Goal: Task Accomplishment & Management: Use online tool/utility

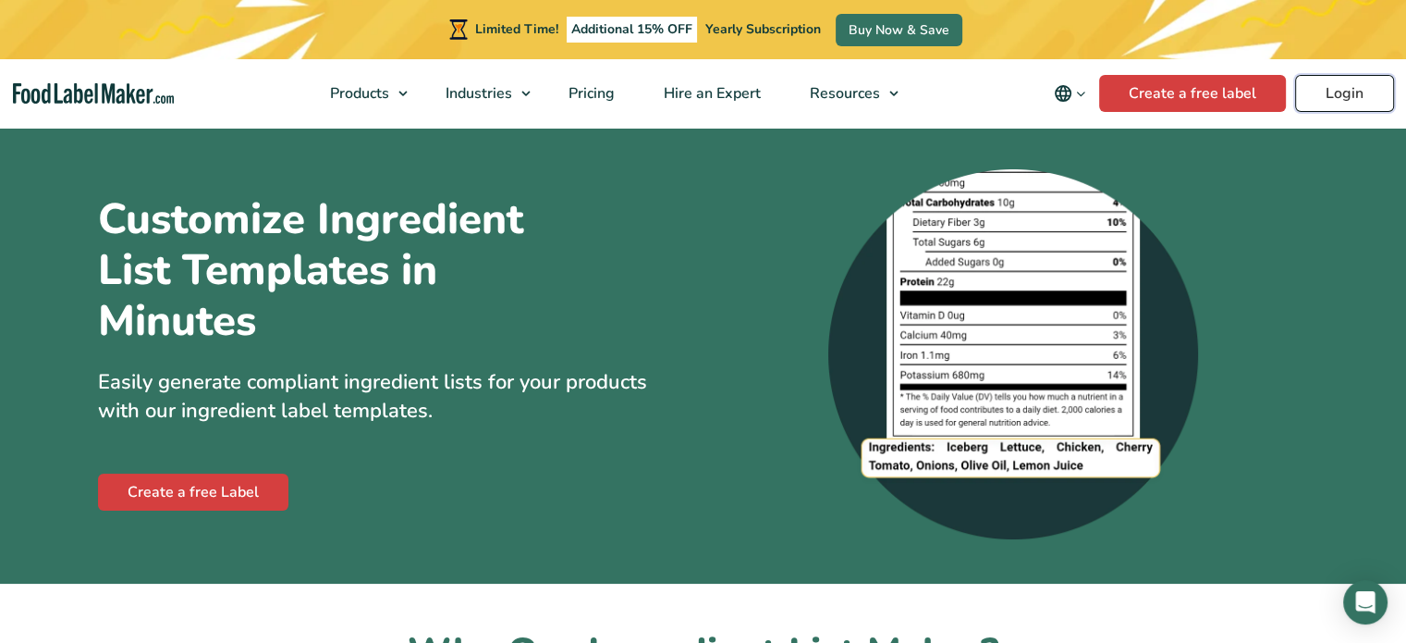
click at [1337, 87] on link "Login" at bounding box center [1344, 93] width 99 height 37
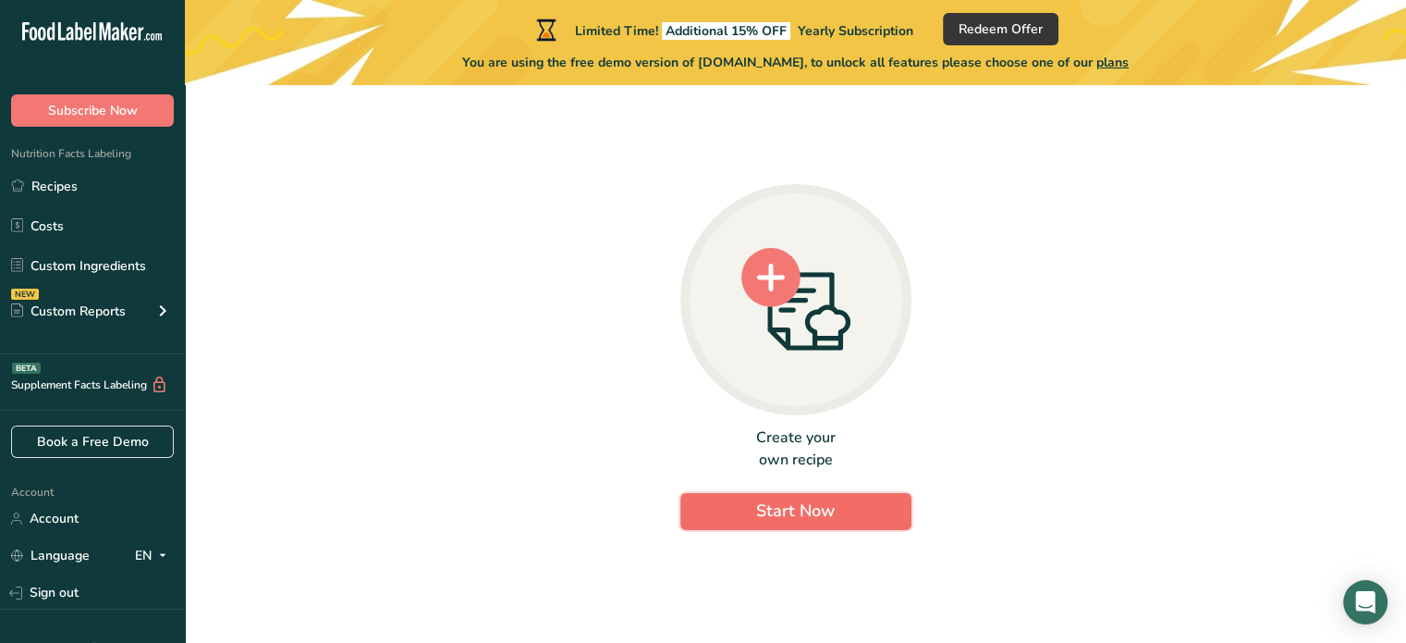
click at [757, 524] on button "Start Now" at bounding box center [795, 511] width 231 height 37
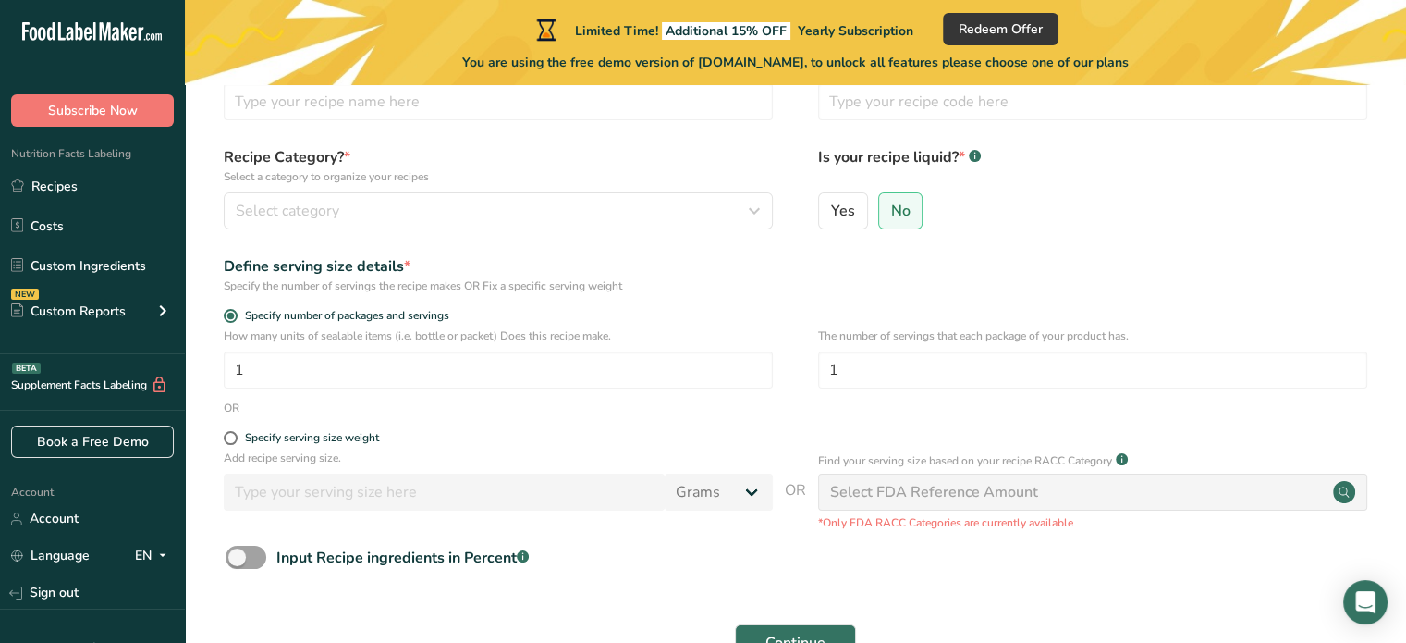
scroll to position [112, 0]
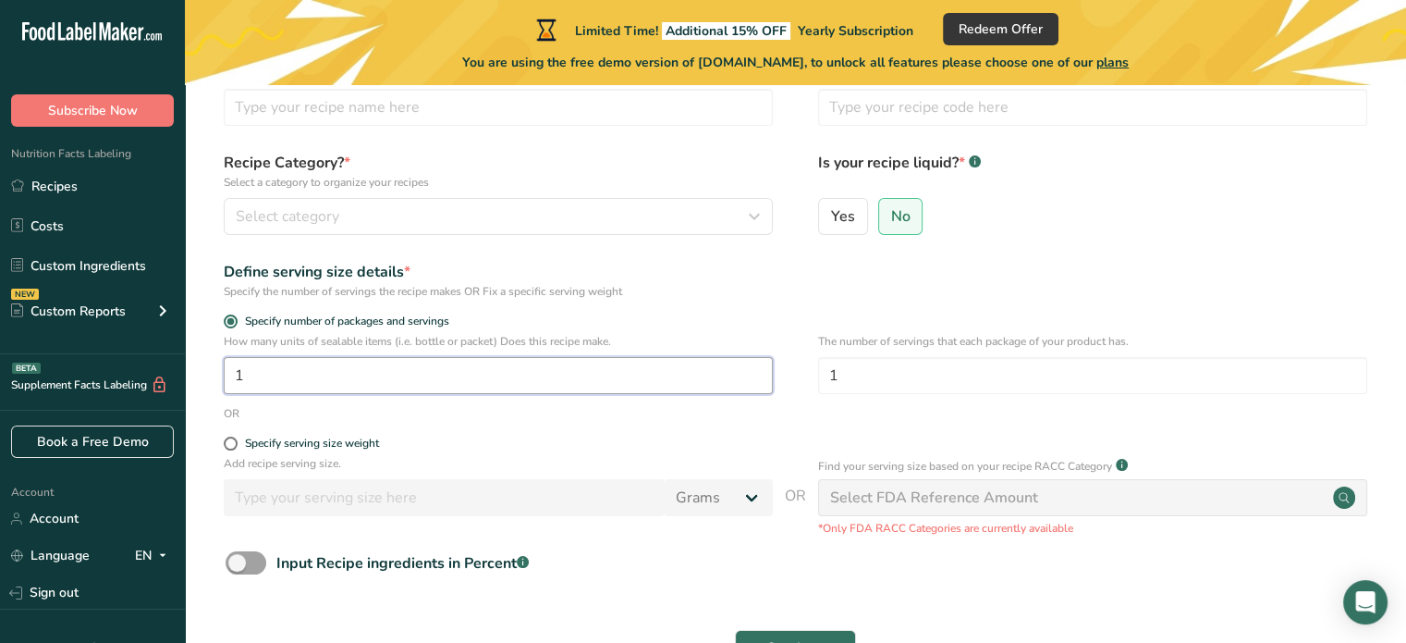
click at [436, 380] on input "1" at bounding box center [498, 375] width 549 height 37
click at [869, 380] on input "1" at bounding box center [1092, 375] width 549 height 37
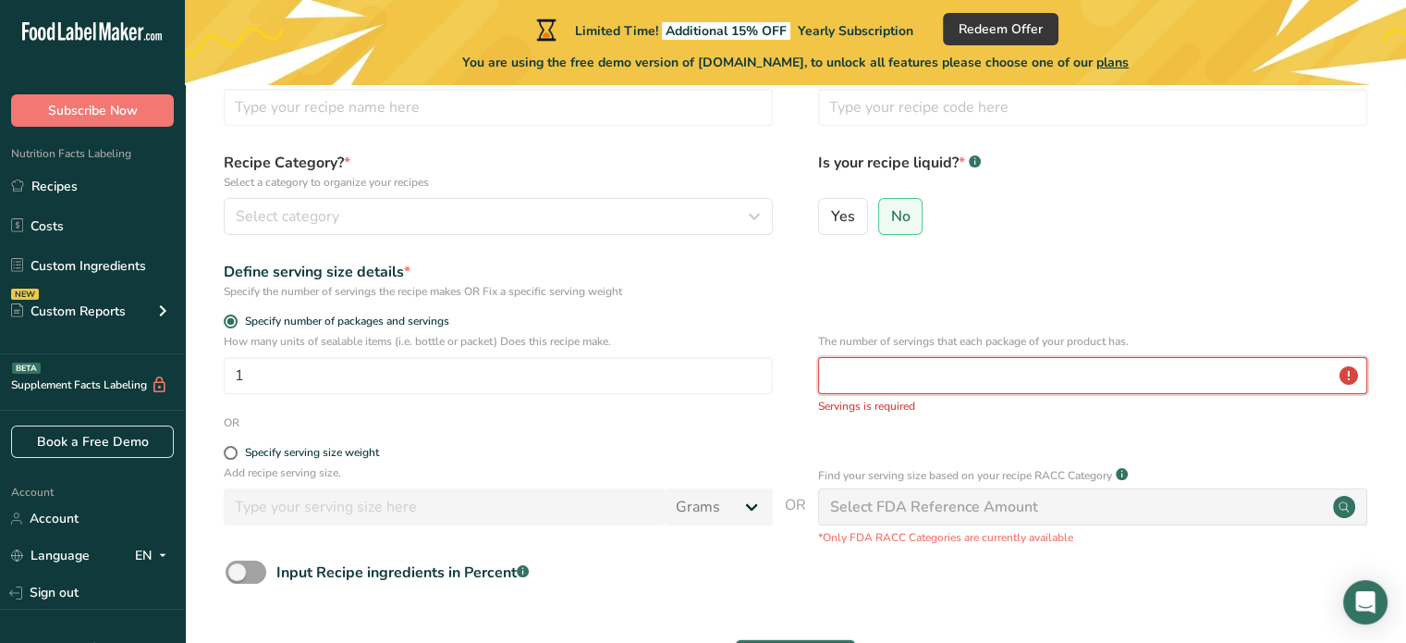
type input "2"
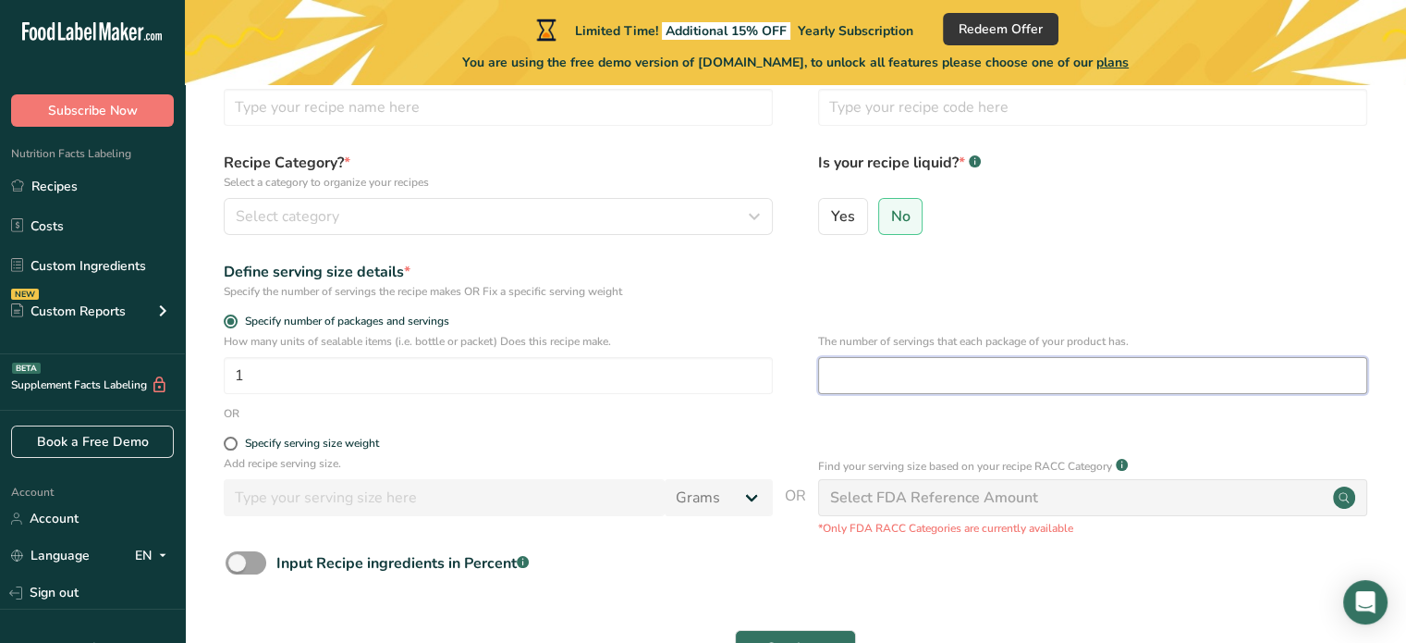
type input "1"
drag, startPoint x: 633, startPoint y: 351, endPoint x: 640, endPoint y: 371, distance: 20.5
click at [640, 371] on div "How many units of sealable items (i.e. bottle or packet) Does this recipe make.…" at bounding box center [498, 363] width 549 height 61
click at [640, 371] on input "1" at bounding box center [498, 375] width 549 height 37
type input "2"
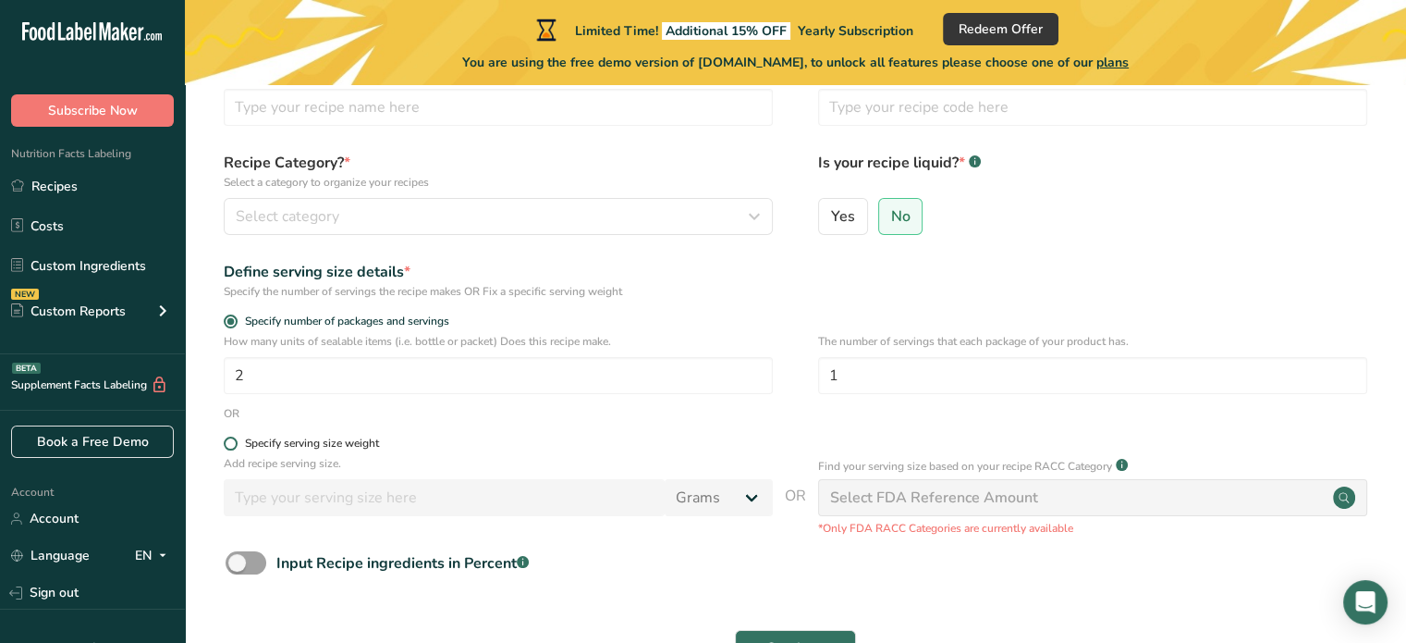
click at [307, 447] on div "Specify serving size weight" at bounding box center [312, 443] width 134 height 14
click at [236, 447] on input "Specify serving size weight" at bounding box center [230, 443] width 12 height 12
radio input "true"
radio input "false"
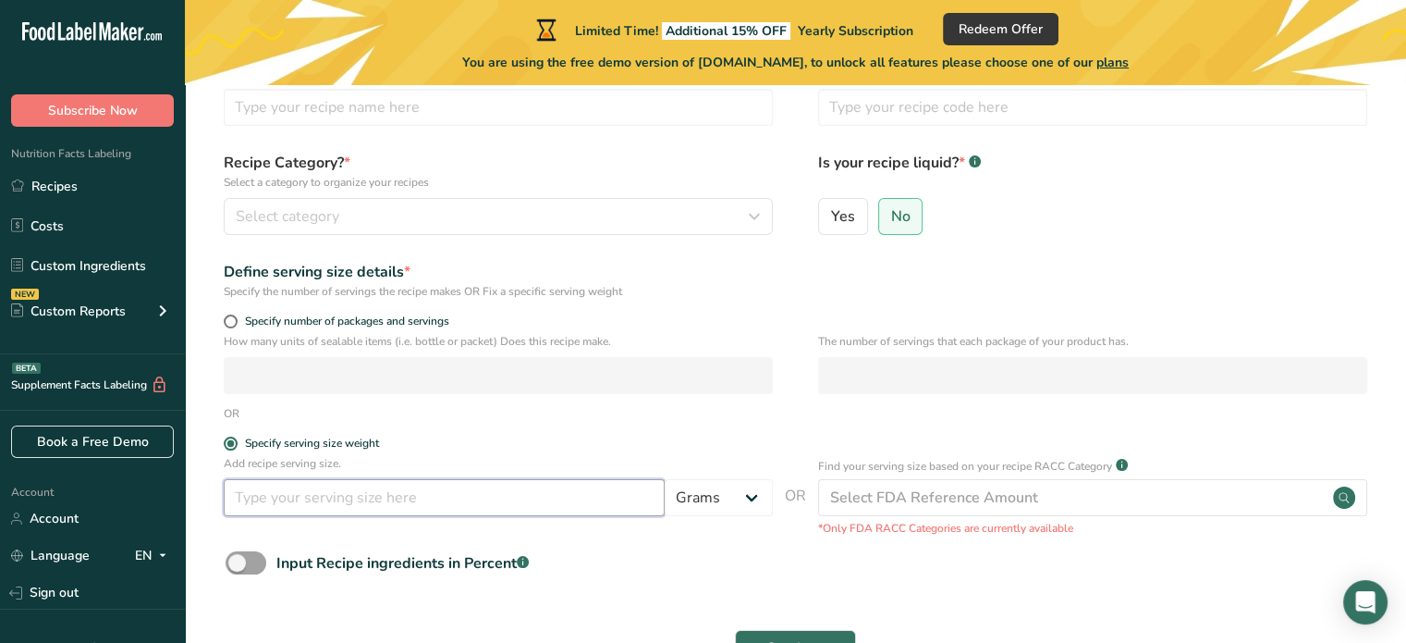
click at [300, 500] on input "number" at bounding box center [444, 497] width 441 height 37
type input "180"
click at [563, 415] on div "OR" at bounding box center [795, 413] width 1162 height 17
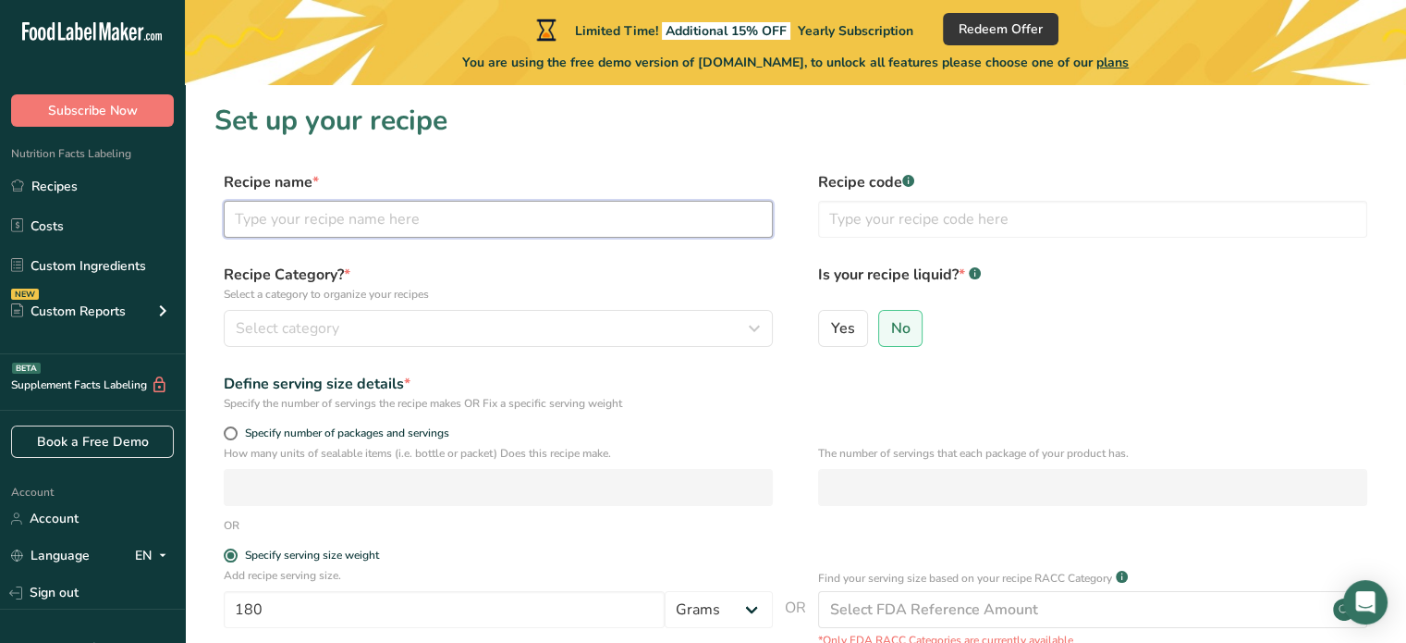
click at [455, 228] on input "text" at bounding box center [498, 219] width 549 height 37
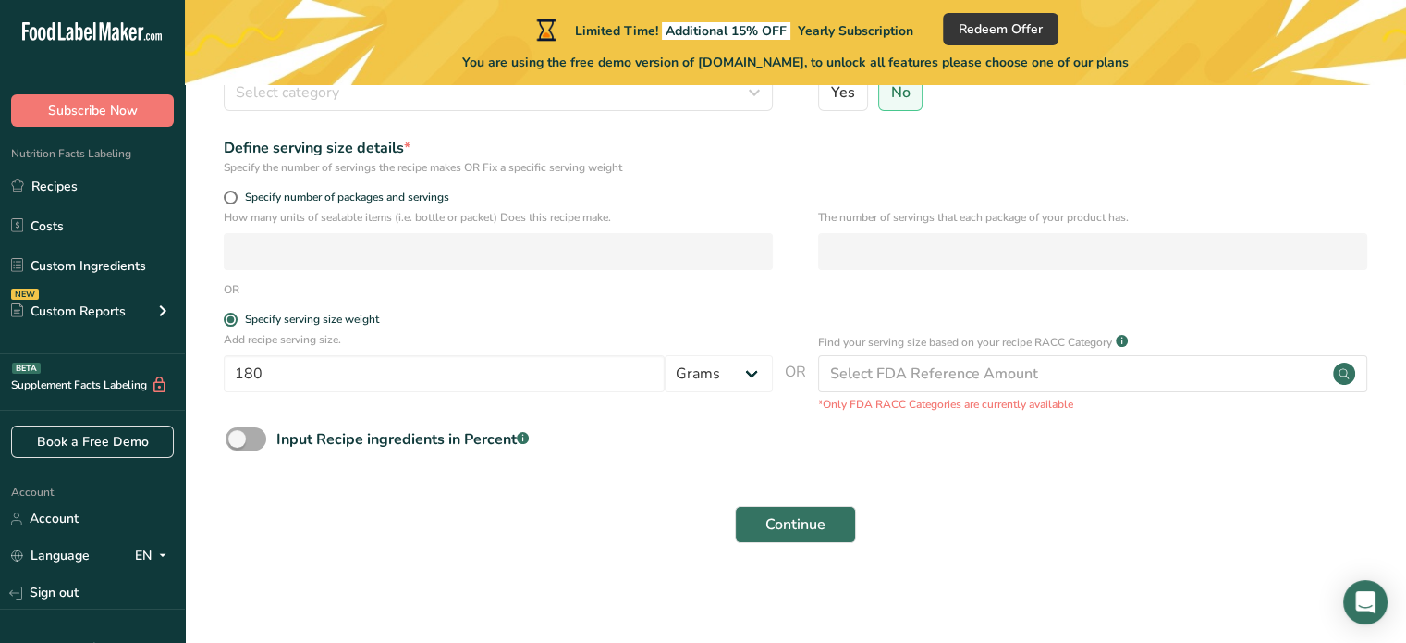
type input "BaoBomb Butter Bun"
click at [235, 439] on span at bounding box center [246, 438] width 41 height 23
click at [235, 439] on input "Input Recipe ingredients in Percent .a-a{fill:#347362;}.b-a{fill:#fff;}" at bounding box center [232, 439] width 12 height 12
checkbox input "true"
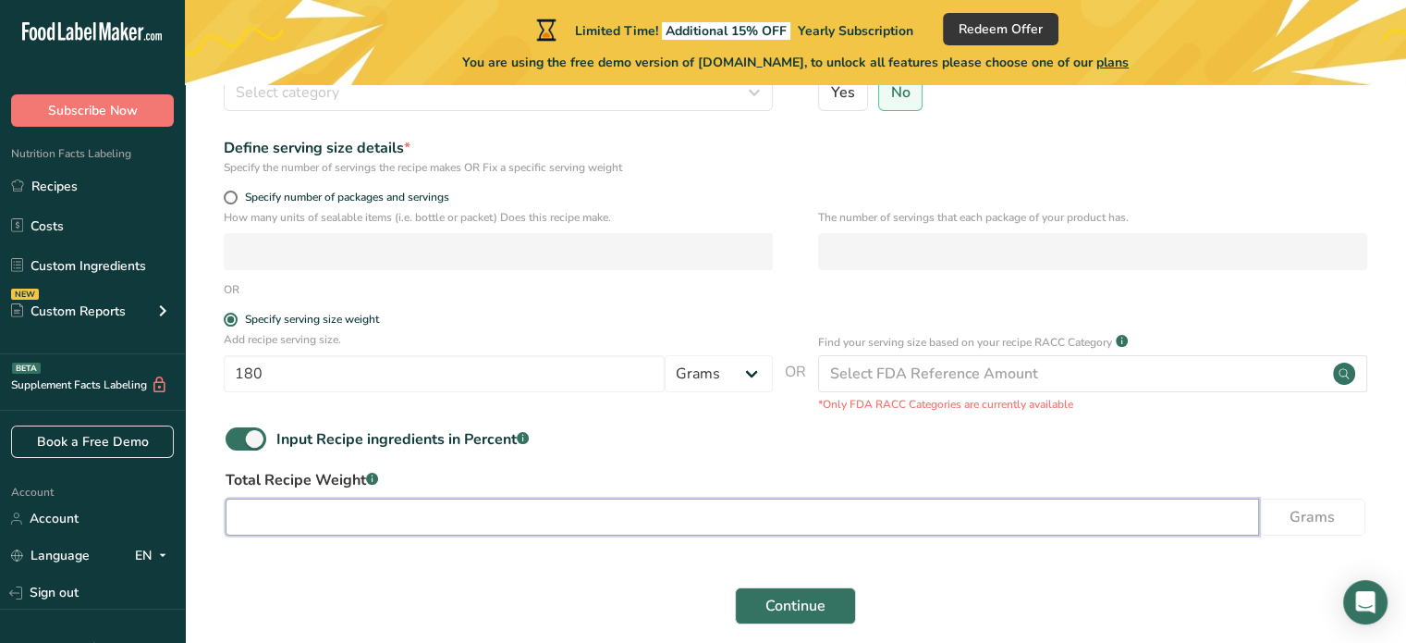
click at [481, 514] on input "number" at bounding box center [743, 516] width 1034 height 37
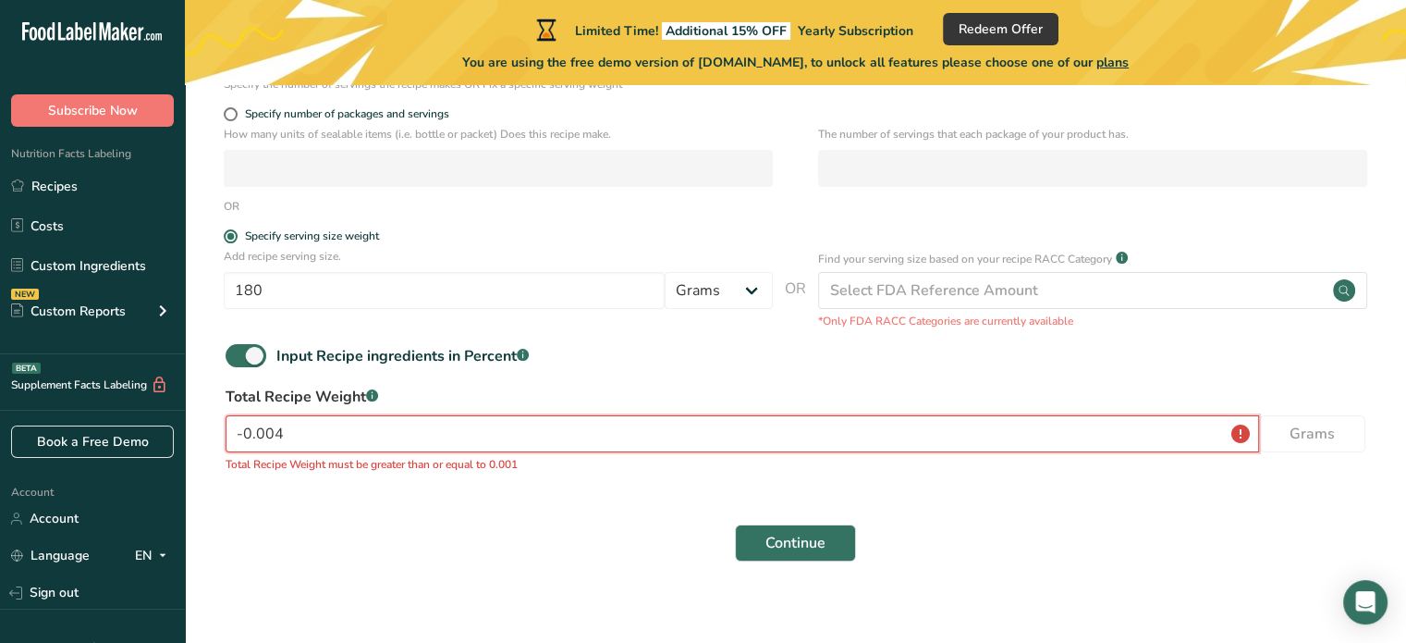
scroll to position [321, 0]
type input "0"
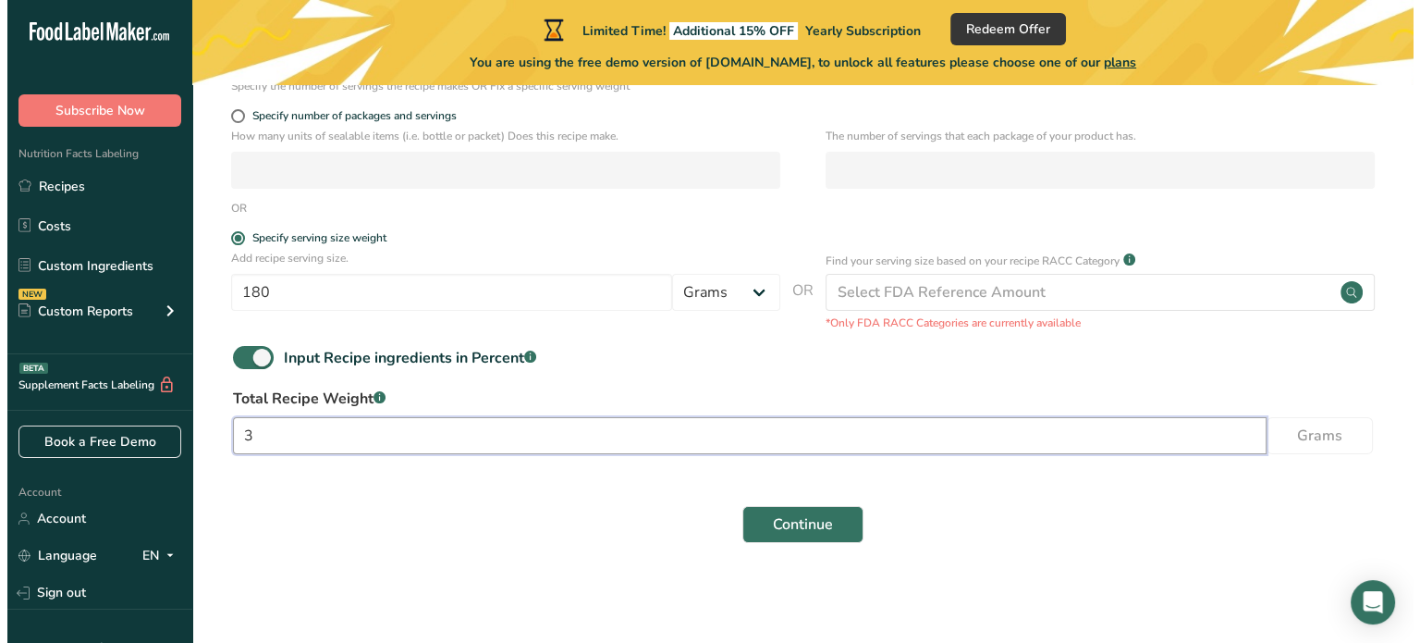
scroll to position [317, 0]
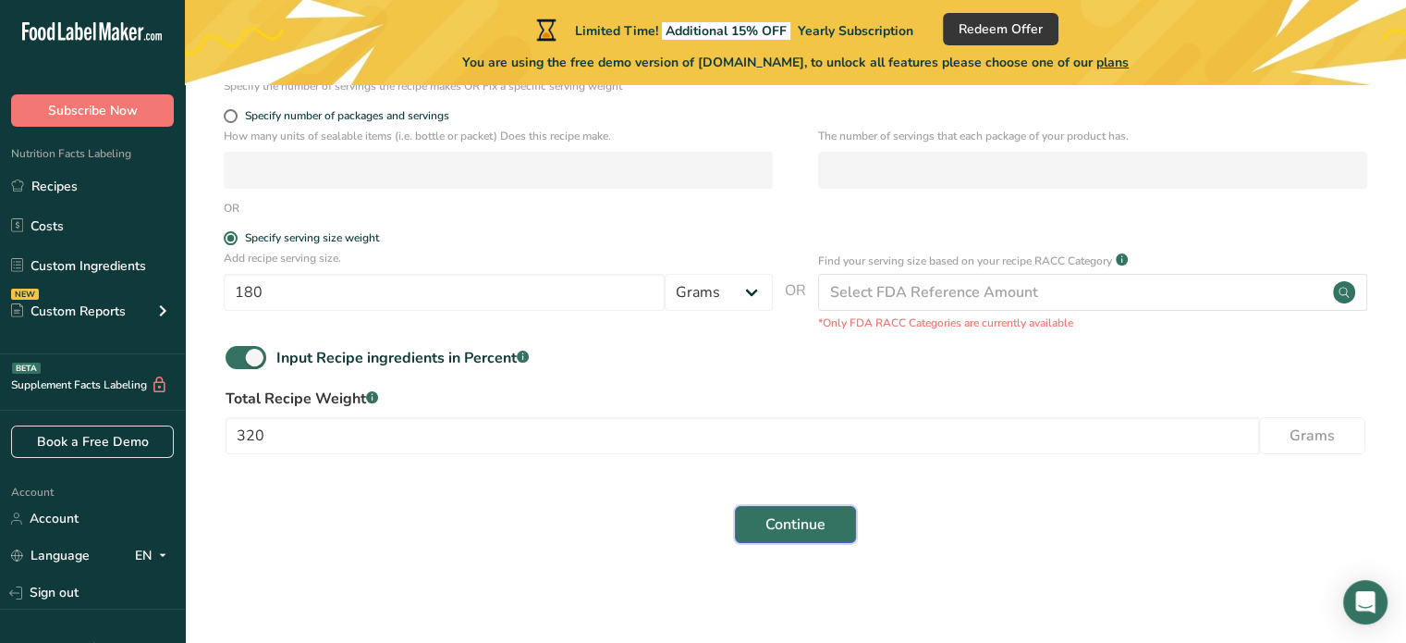
click at [770, 513] on span "Continue" at bounding box center [796, 524] width 60 height 22
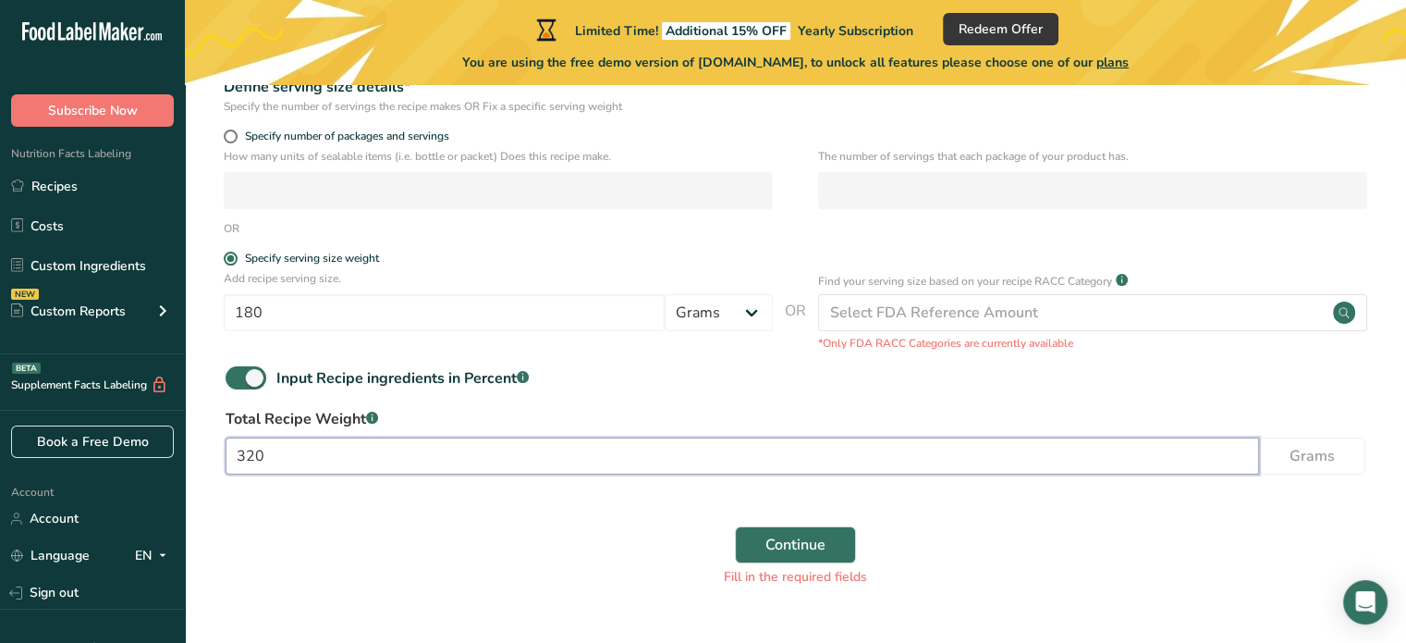
click at [627, 448] on input "320" at bounding box center [743, 455] width 1034 height 37
type input "3"
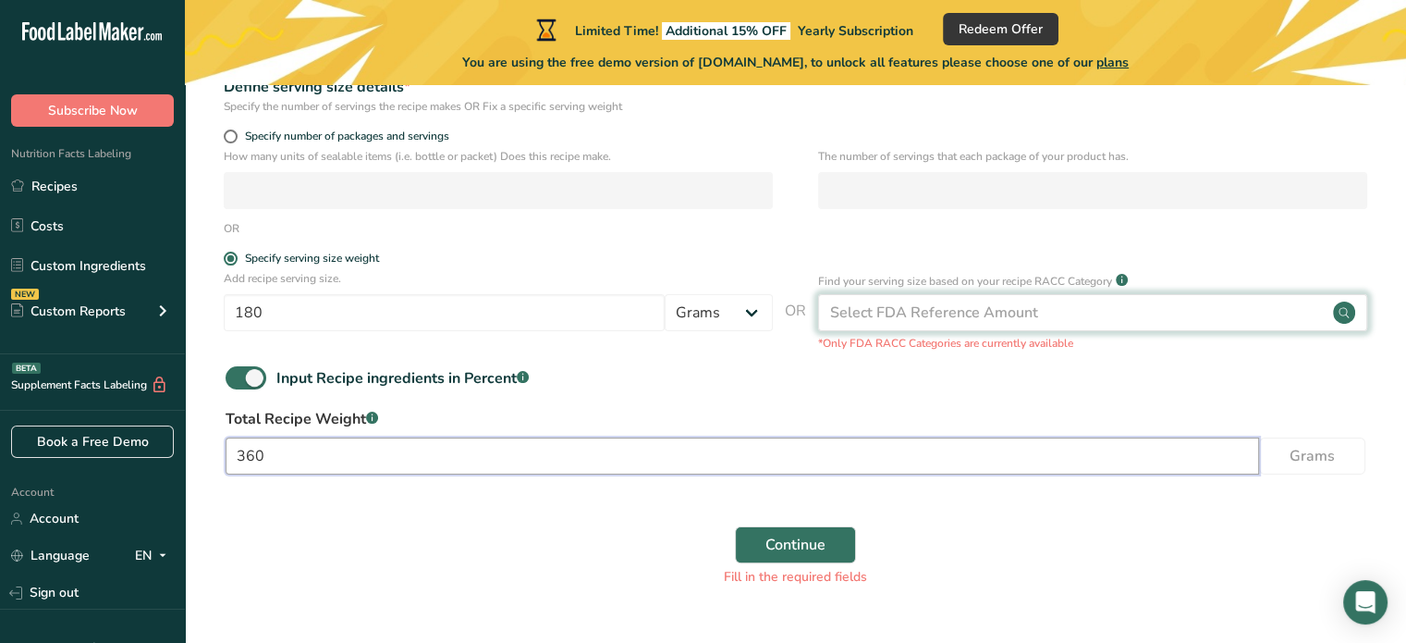
type input "360"
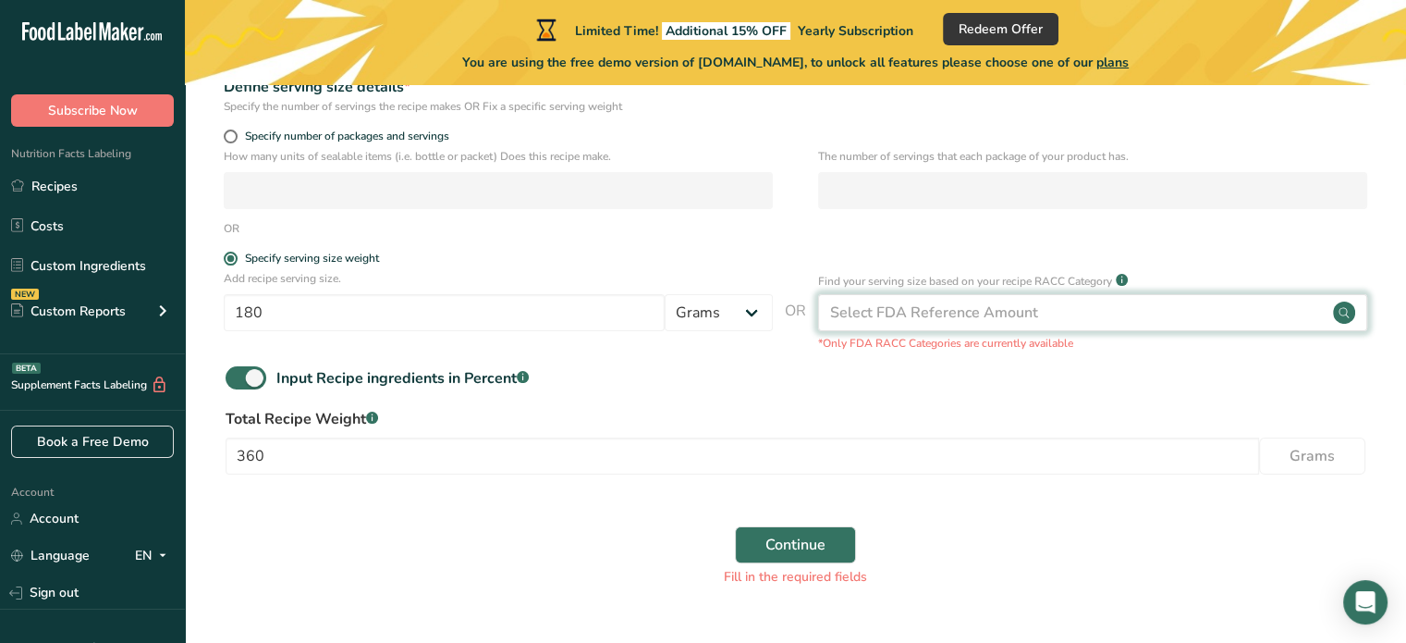
click at [1009, 308] on div "Select FDA Reference Amount" at bounding box center [934, 312] width 208 height 22
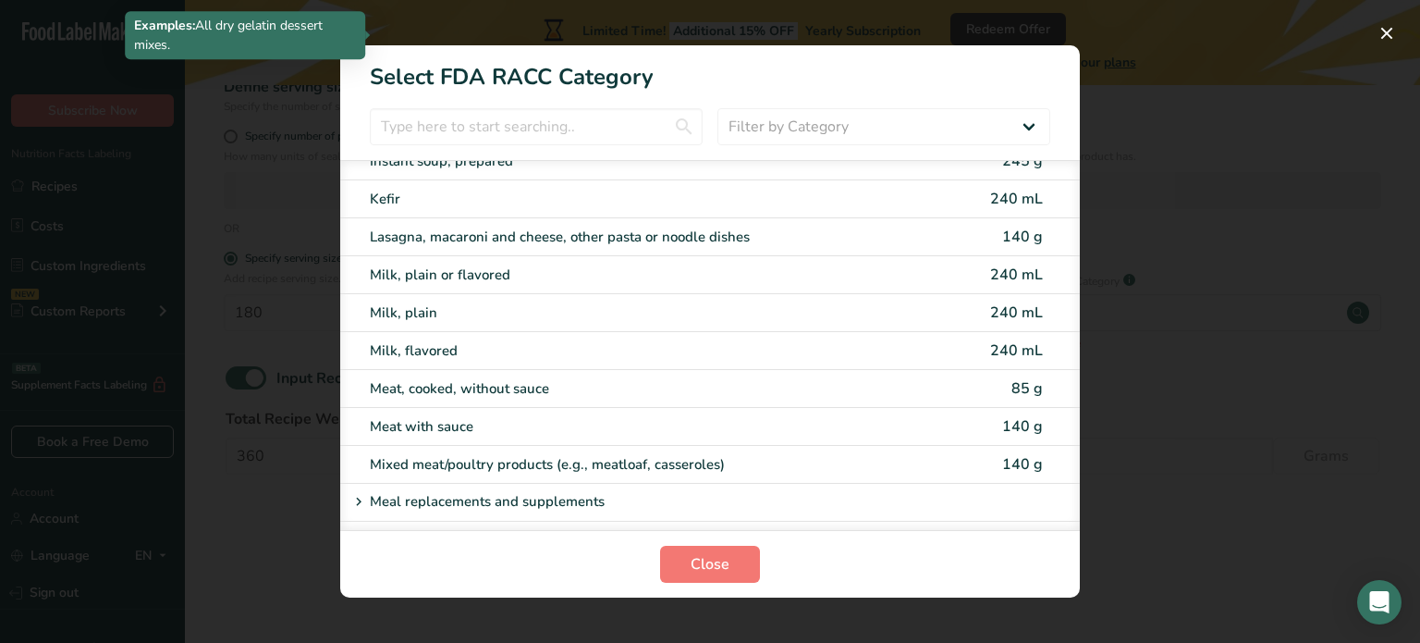
scroll to position [2239, 0]
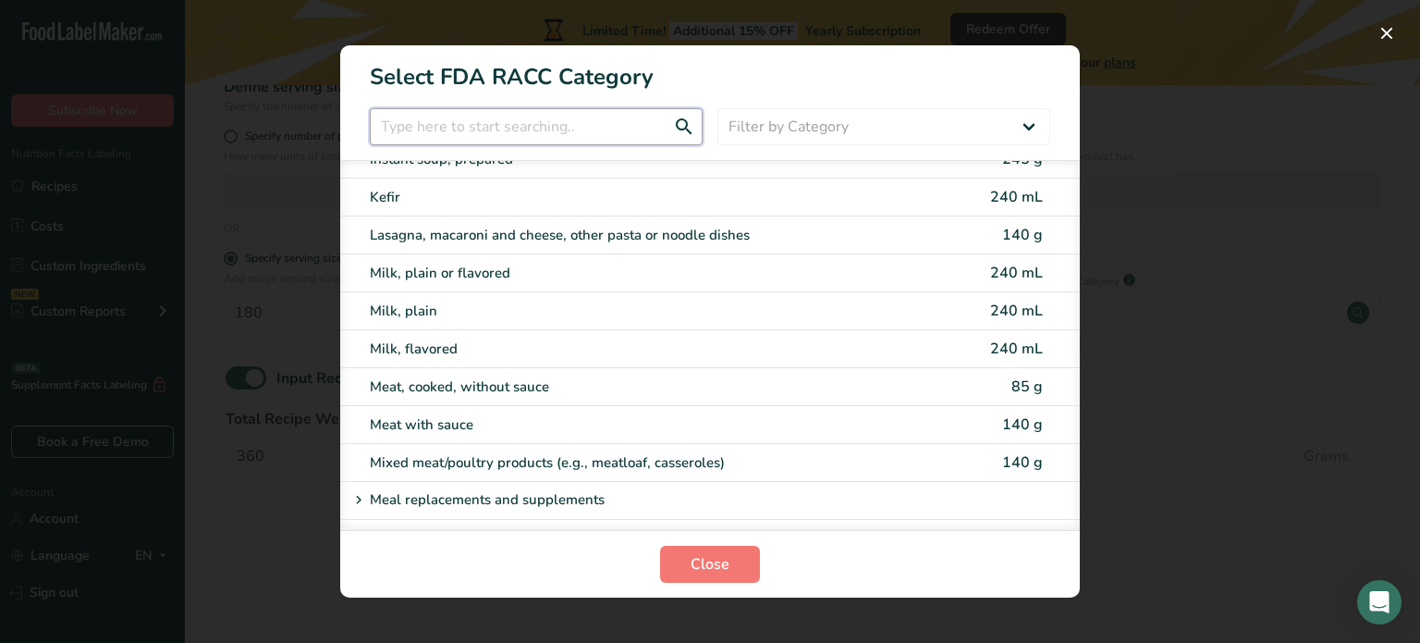
click at [621, 143] on input "RACC Category Selection Modal" at bounding box center [536, 126] width 333 height 37
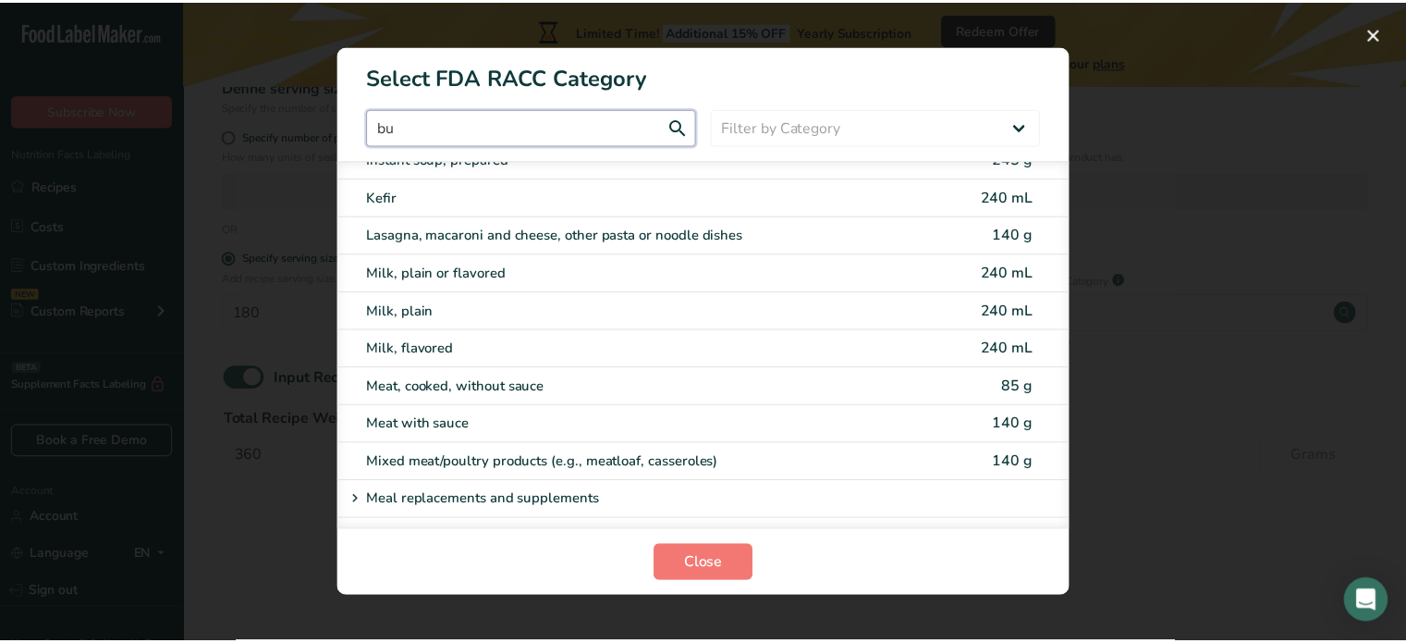
scroll to position [0, 0]
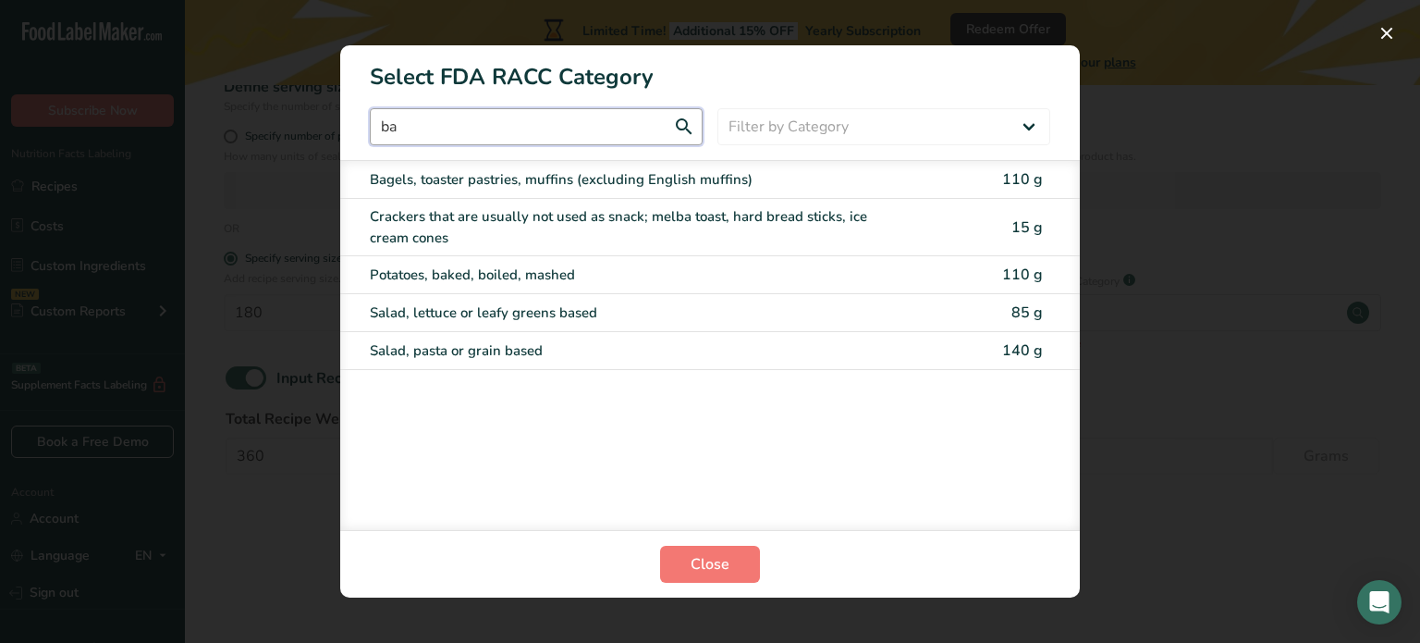
type input "b"
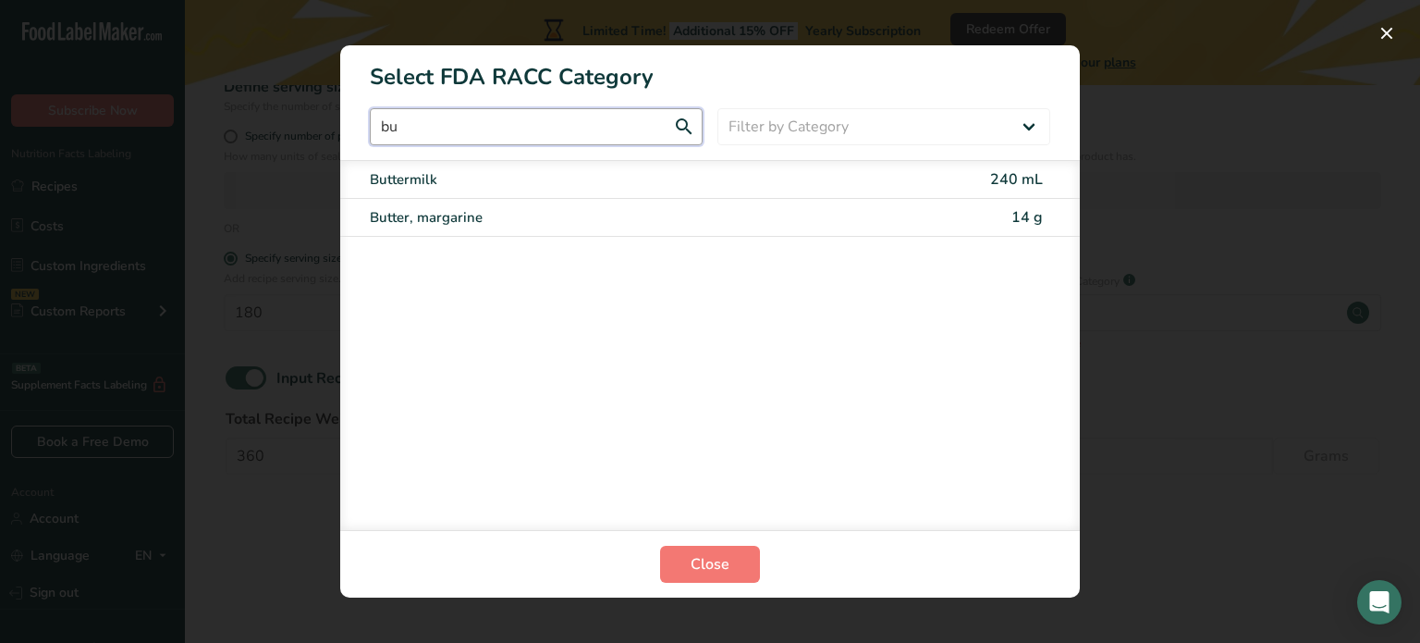
type input "b"
type input "c"
type input "chicke"
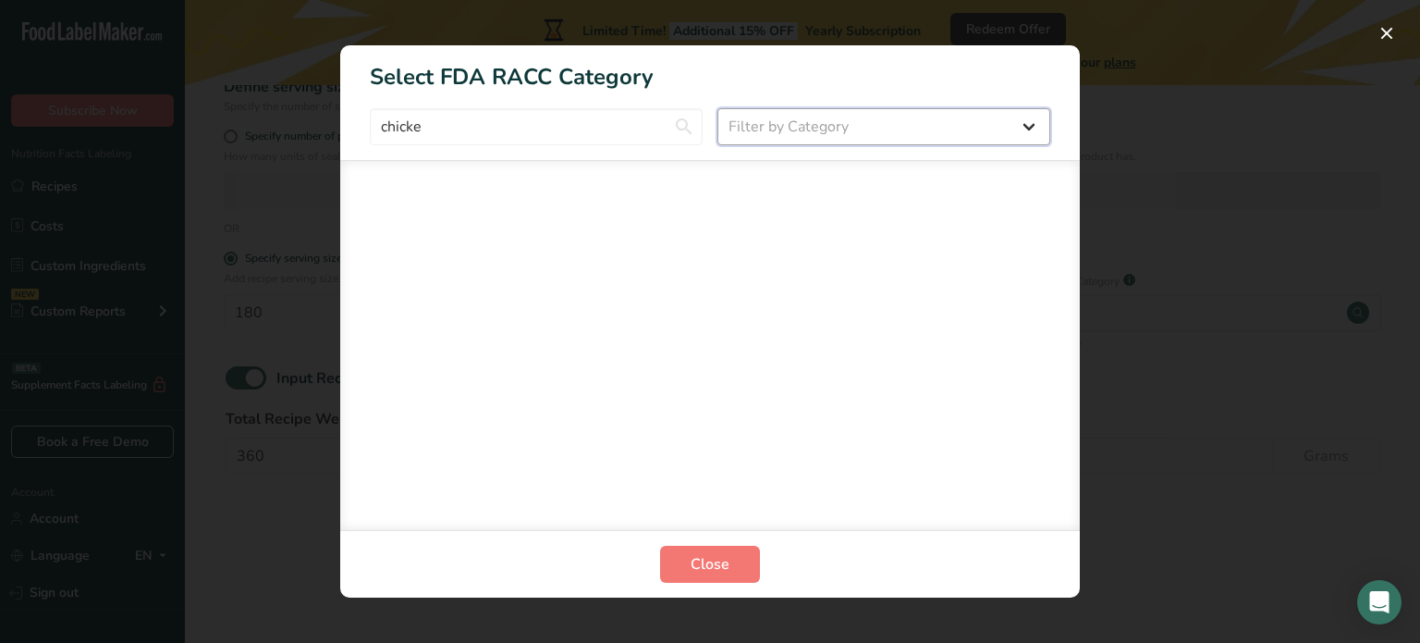
click at [1033, 116] on select "Filter by Category All Bakery products [GEOGRAPHIC_DATA] Cereals and other grai…" at bounding box center [883, 126] width 333 height 37
select select "16"
click at [717, 108] on select "Filter by Category All Bakery products [GEOGRAPHIC_DATA] Cereals and other grai…" at bounding box center [883, 126] width 333 height 37
click at [632, 137] on input "chicke" at bounding box center [536, 126] width 333 height 37
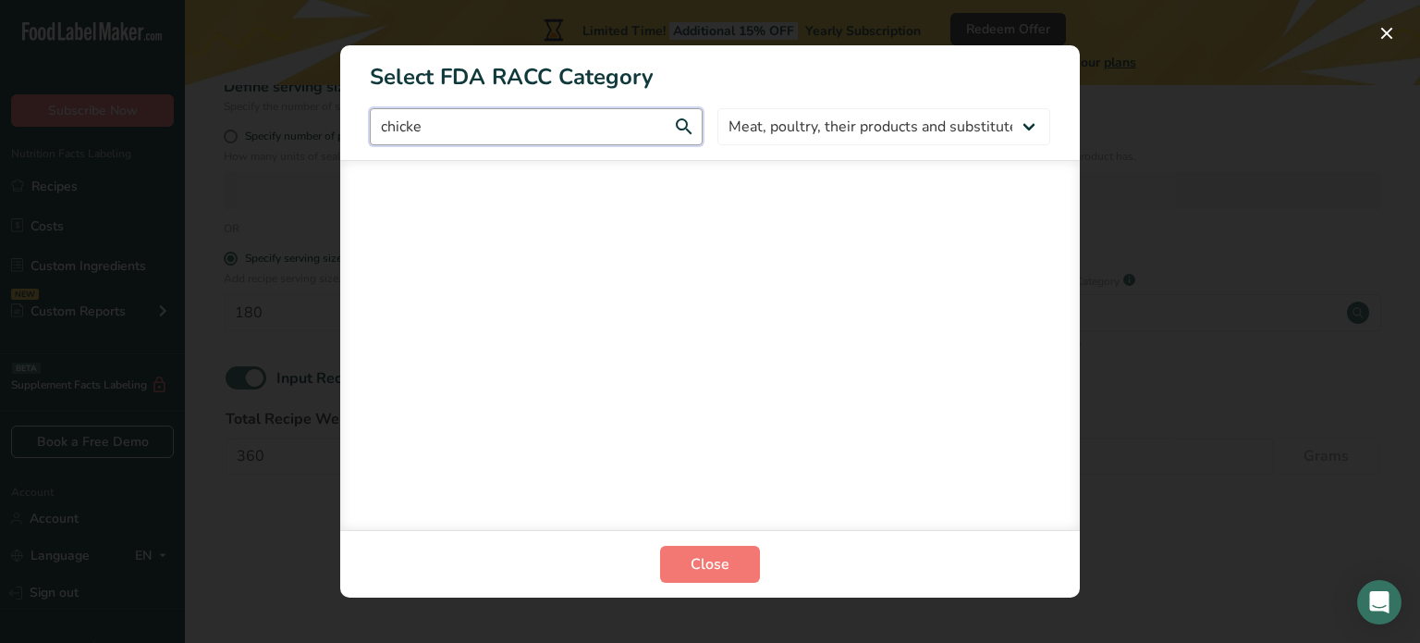
click at [632, 137] on input "chicke" at bounding box center [536, 126] width 333 height 37
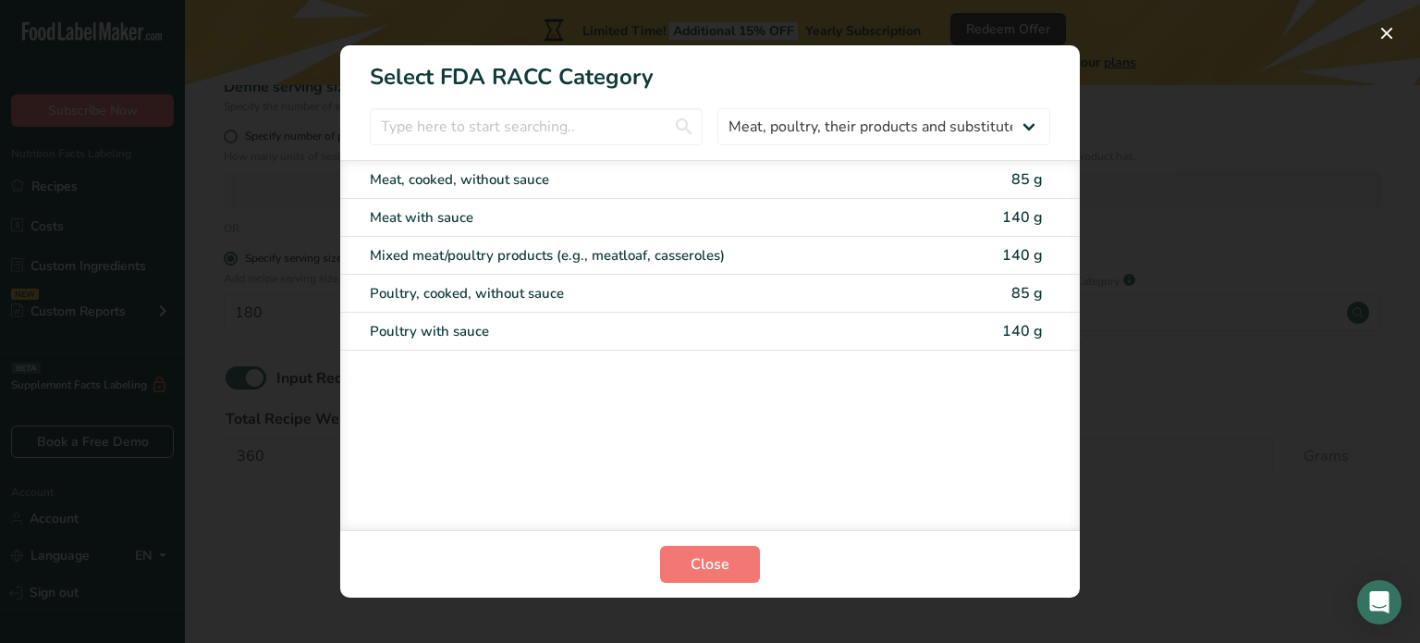
click at [672, 205] on div "Meat with sauce 140 g" at bounding box center [710, 218] width 740 height 38
type input "140"
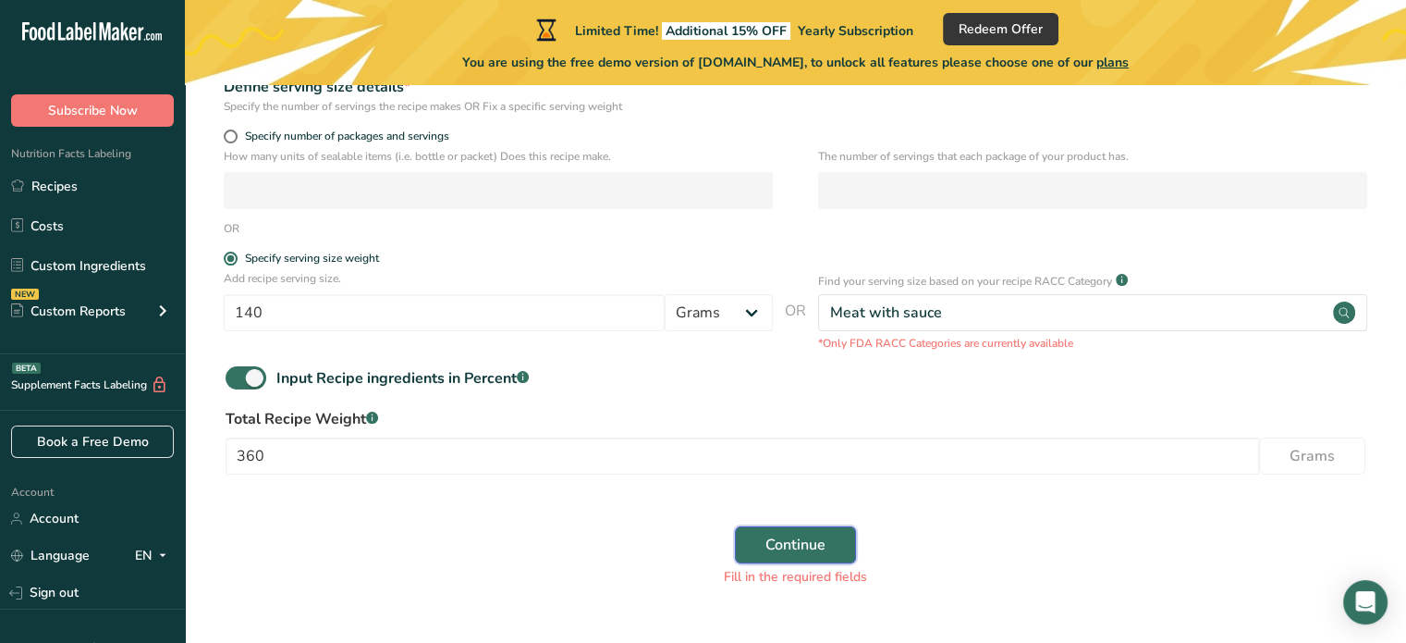
click at [815, 544] on span "Continue" at bounding box center [796, 544] width 60 height 22
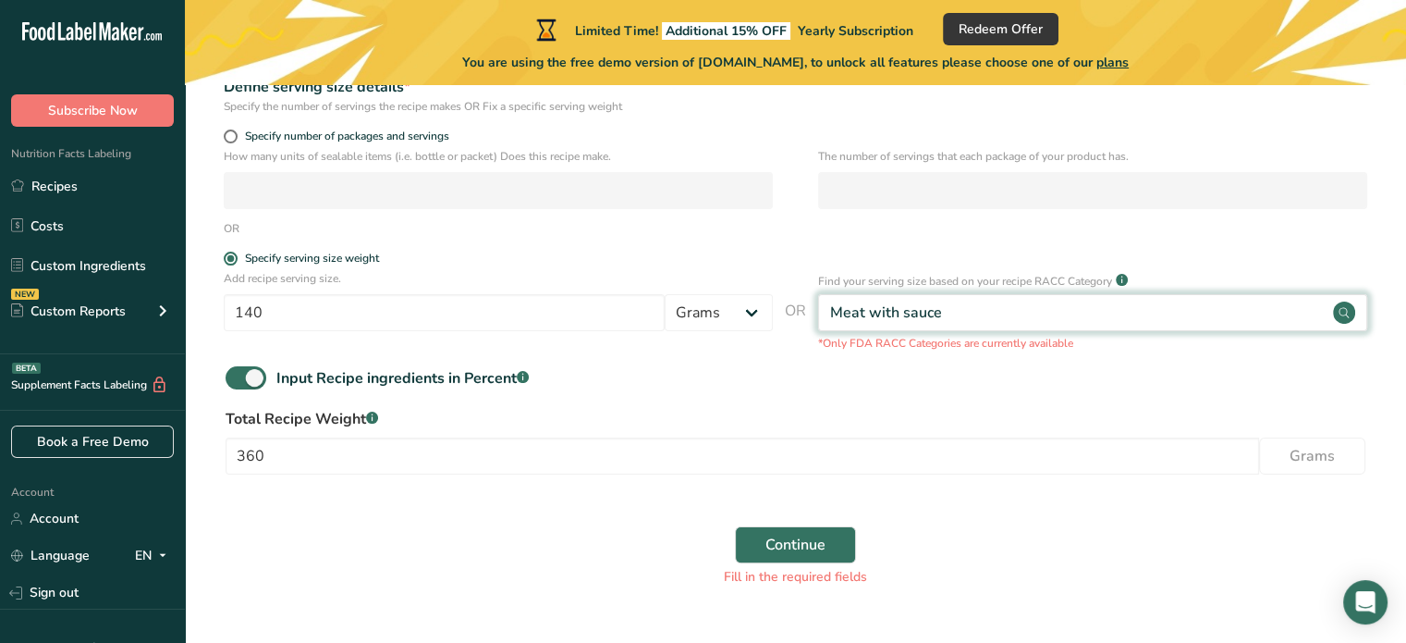
click at [1023, 312] on div "Meat with sauce" at bounding box center [1092, 312] width 549 height 37
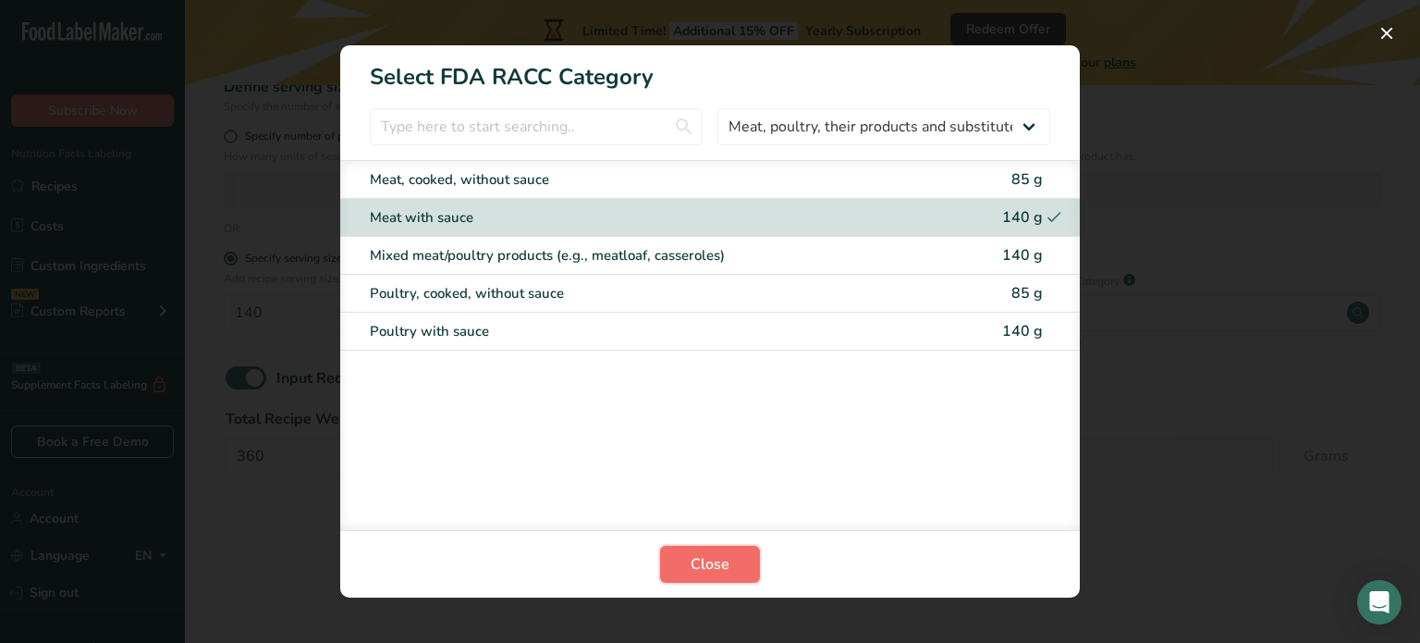
click at [703, 551] on button "Close" at bounding box center [710, 563] width 100 height 37
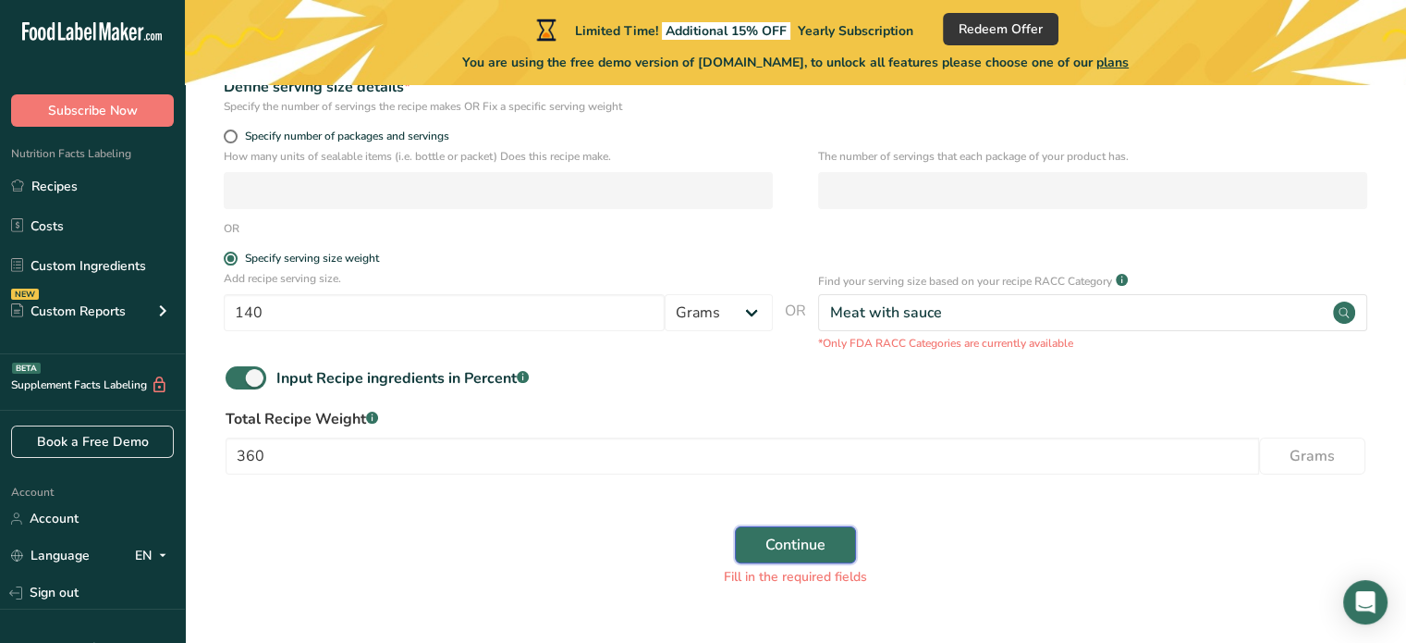
click at [813, 543] on span "Continue" at bounding box center [796, 544] width 60 height 22
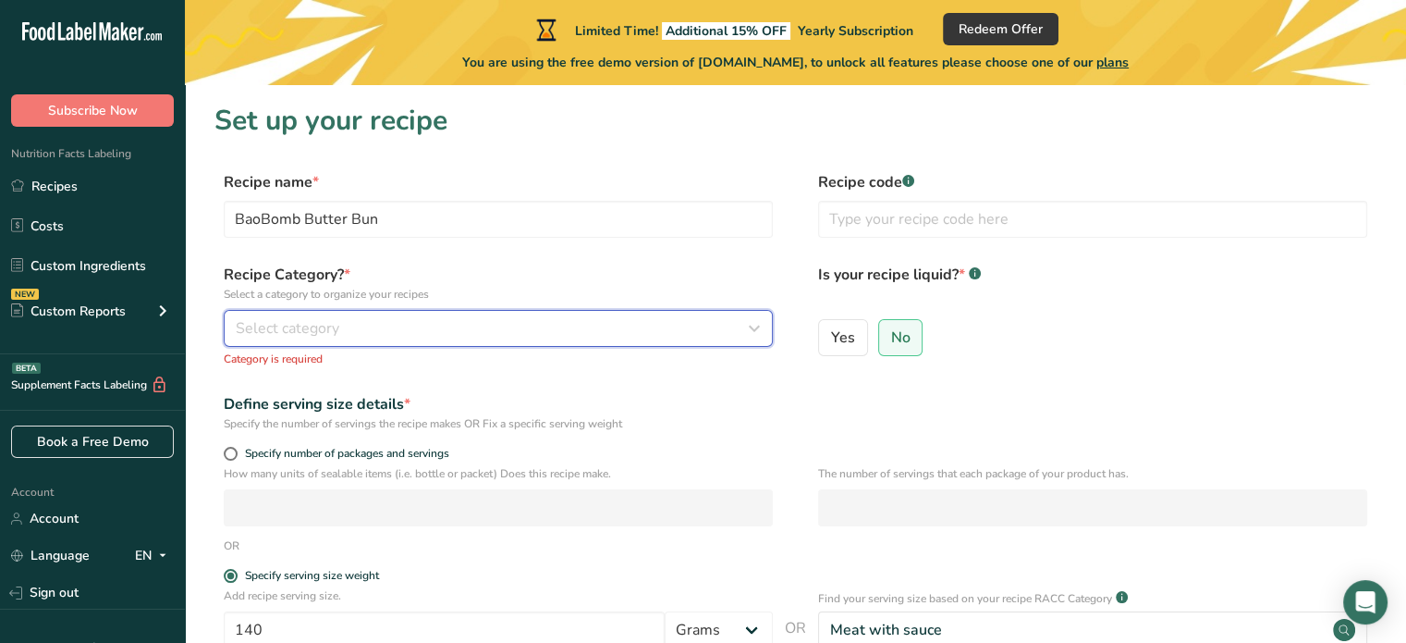
click at [602, 345] on button "Select category" at bounding box center [498, 328] width 549 height 37
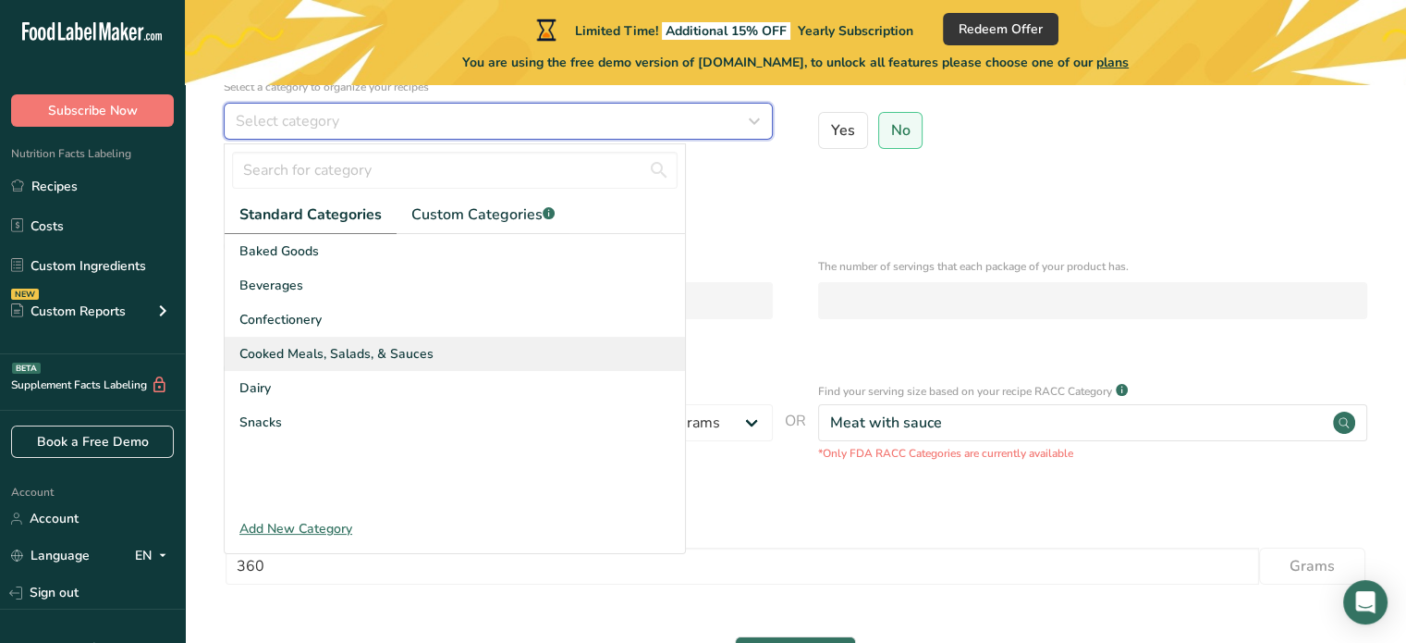
scroll to position [206, 0]
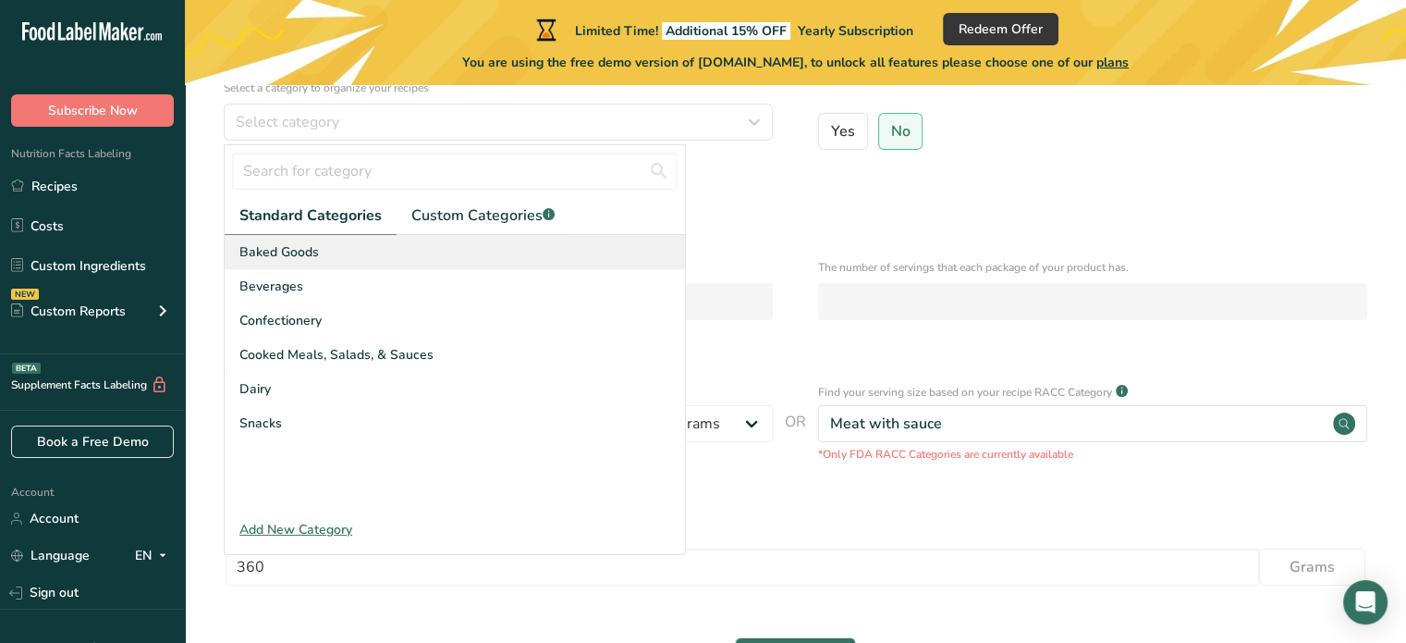
click at [360, 261] on div "Baked Goods" at bounding box center [455, 252] width 460 height 34
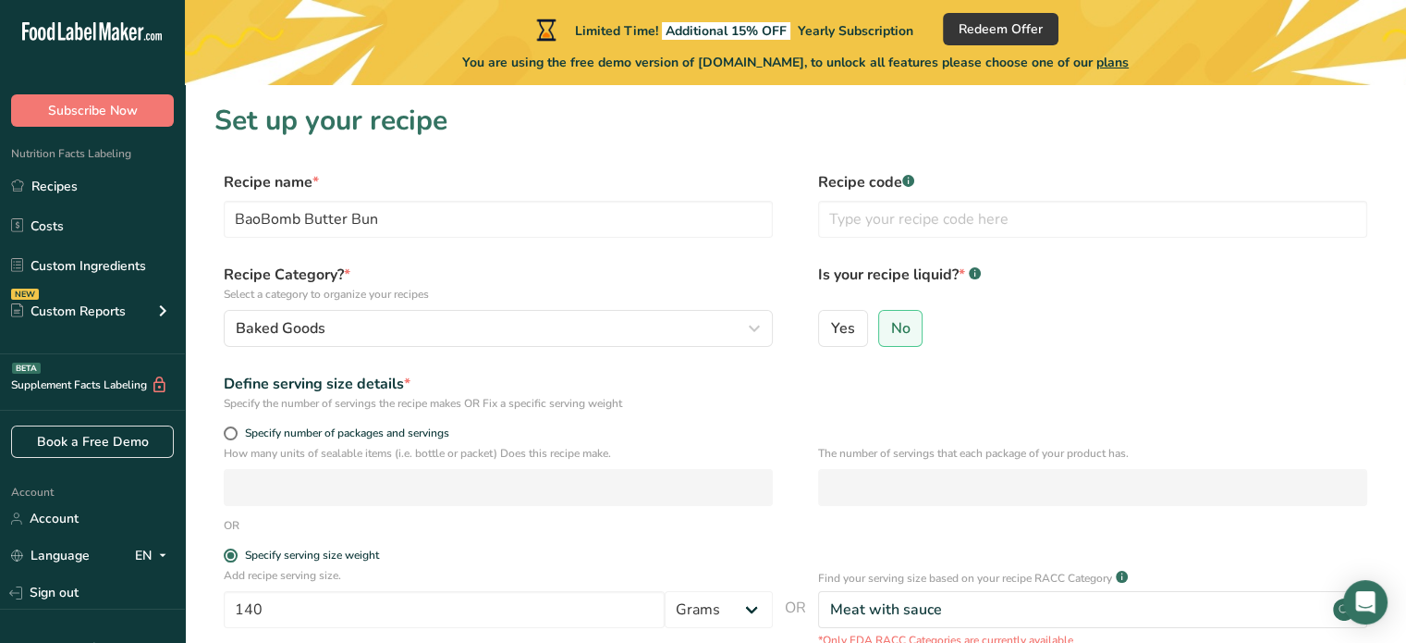
scroll to position [0, 0]
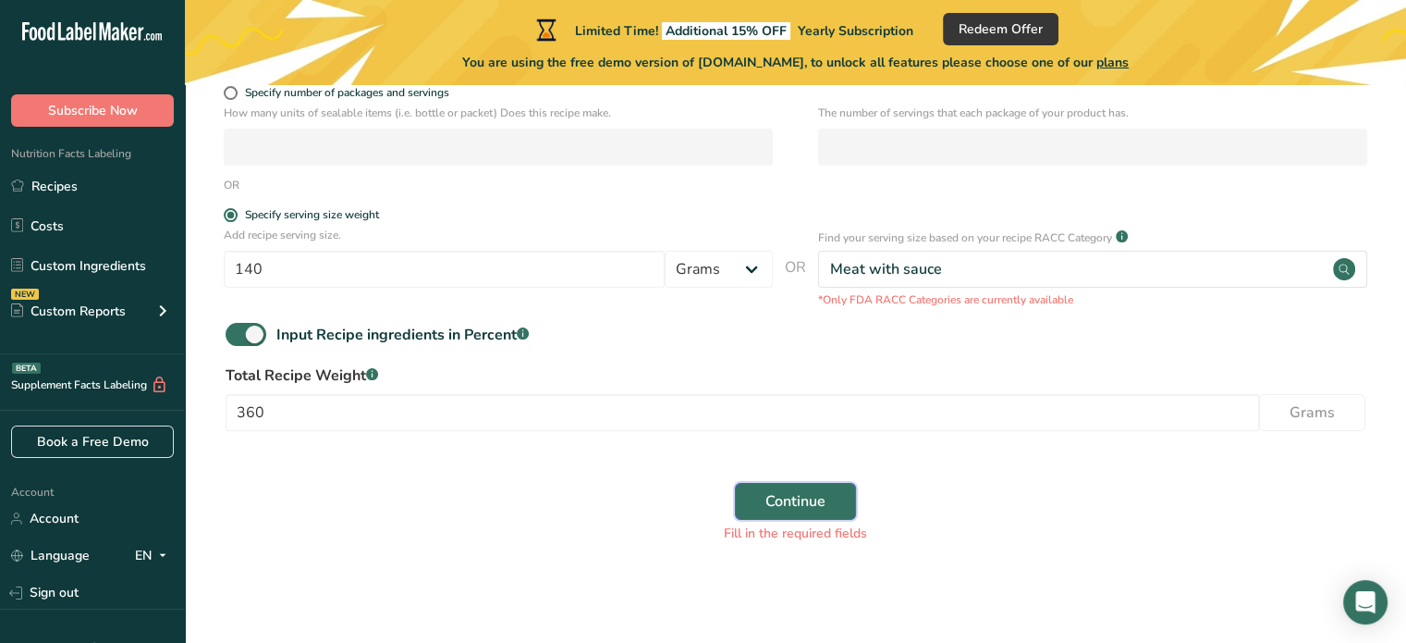
click at [800, 496] on span "Continue" at bounding box center [796, 501] width 60 height 22
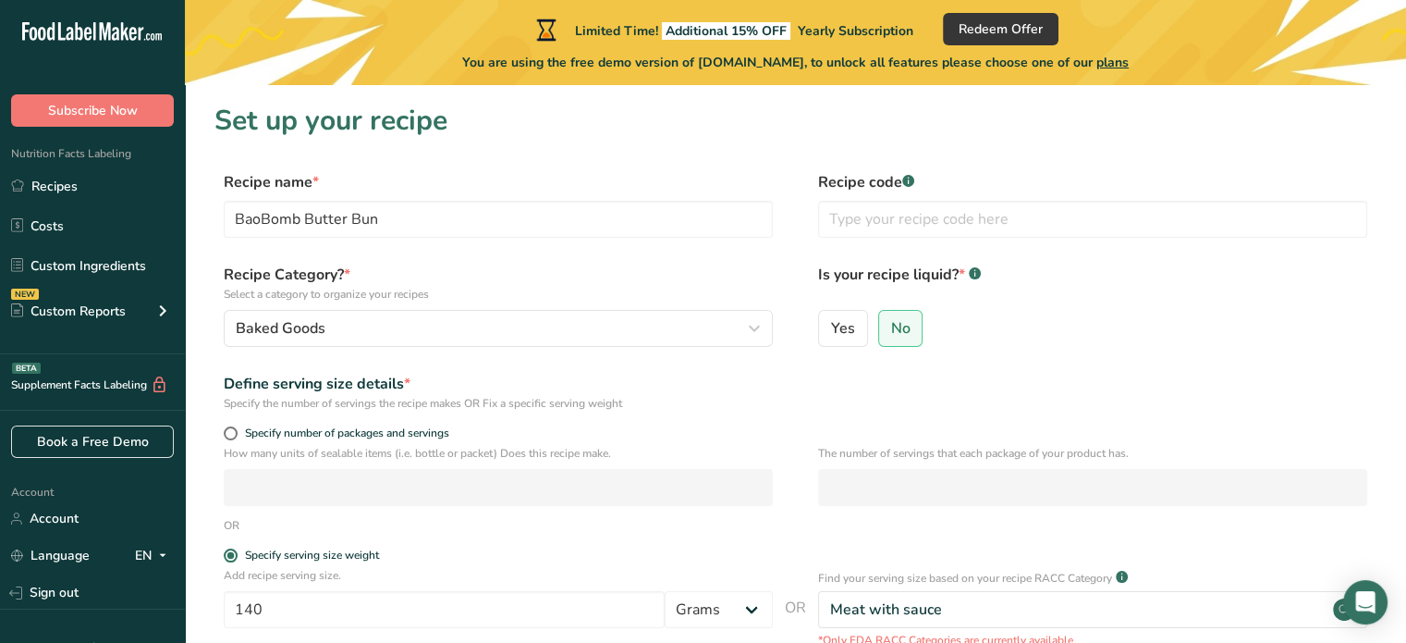
scroll to position [317, 0]
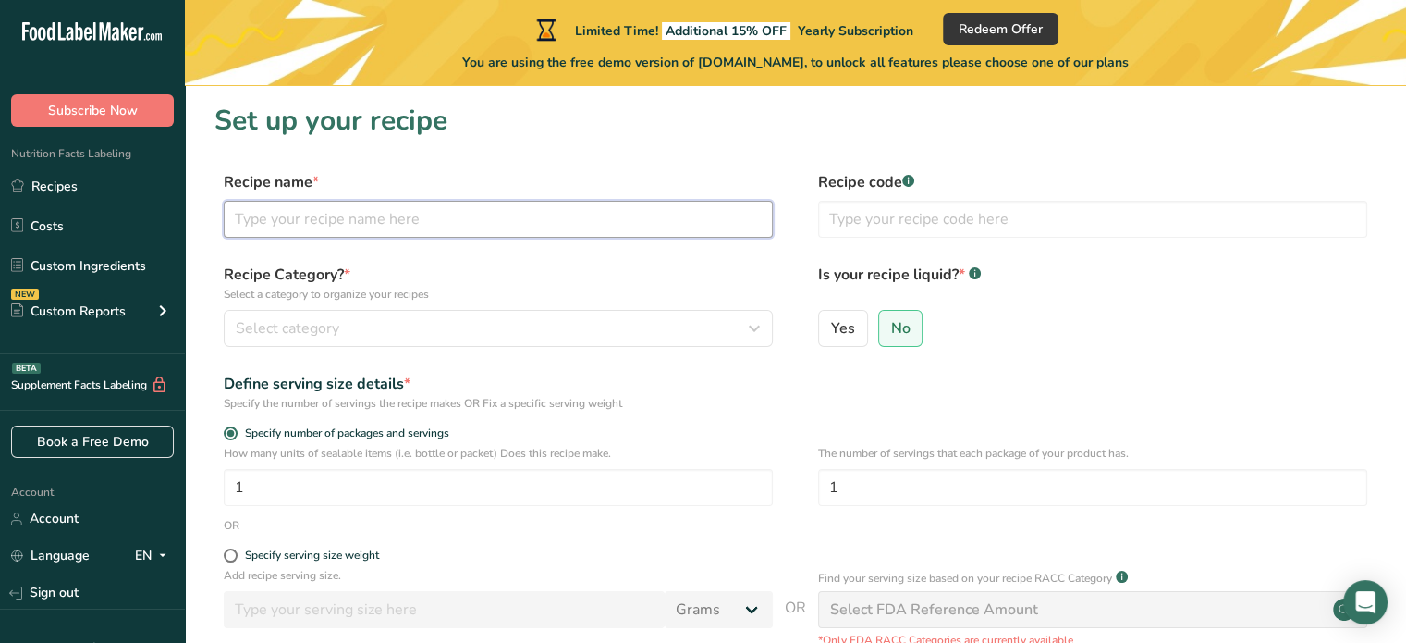
click at [278, 227] on input "text" at bounding box center [498, 219] width 549 height 37
click at [129, 265] on link "Custom Ingredients" at bounding box center [92, 265] width 185 height 35
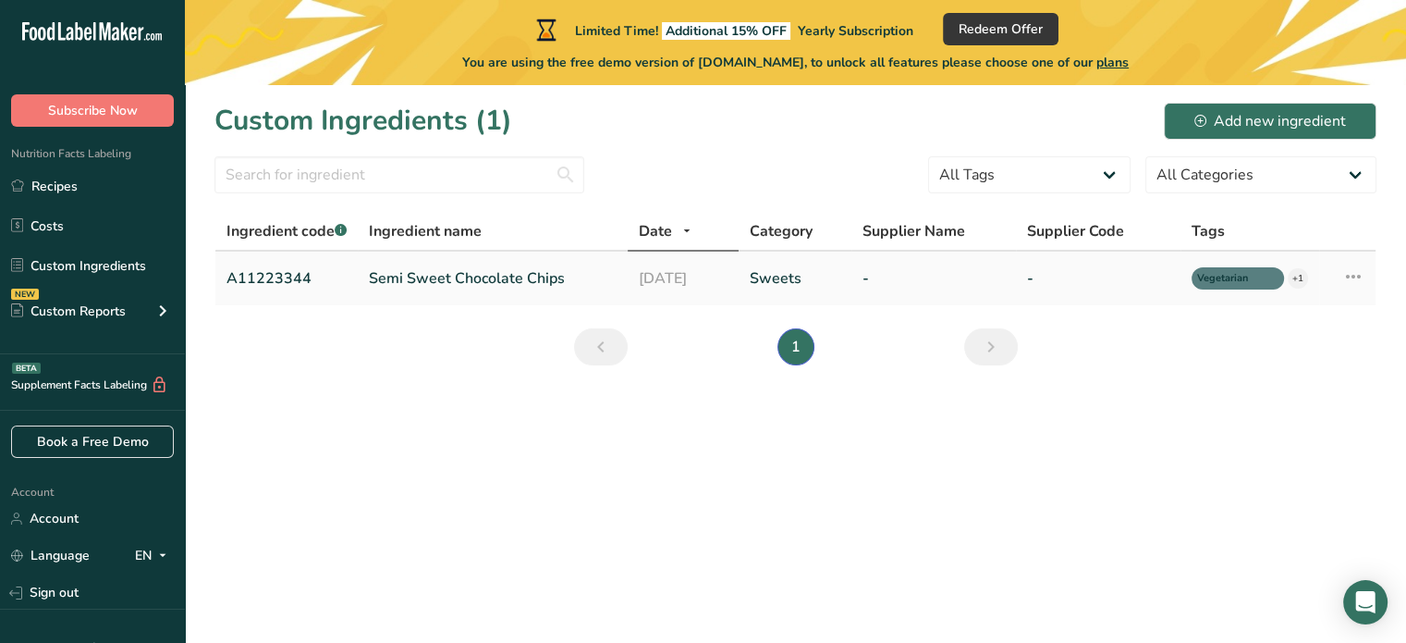
click at [1005, 280] on link "-" at bounding box center [934, 278] width 142 height 22
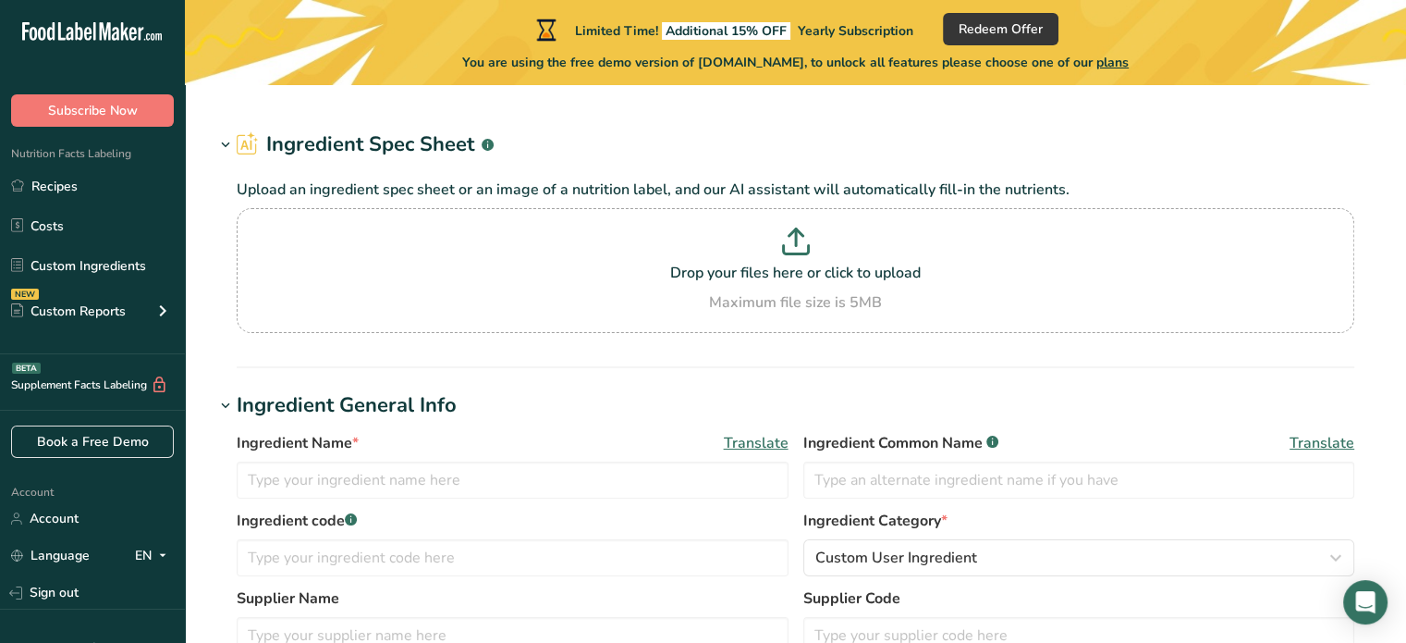
type input "Semi Sweet Chocolate Chips"
type input "Choco Chips"
type input "A11223344"
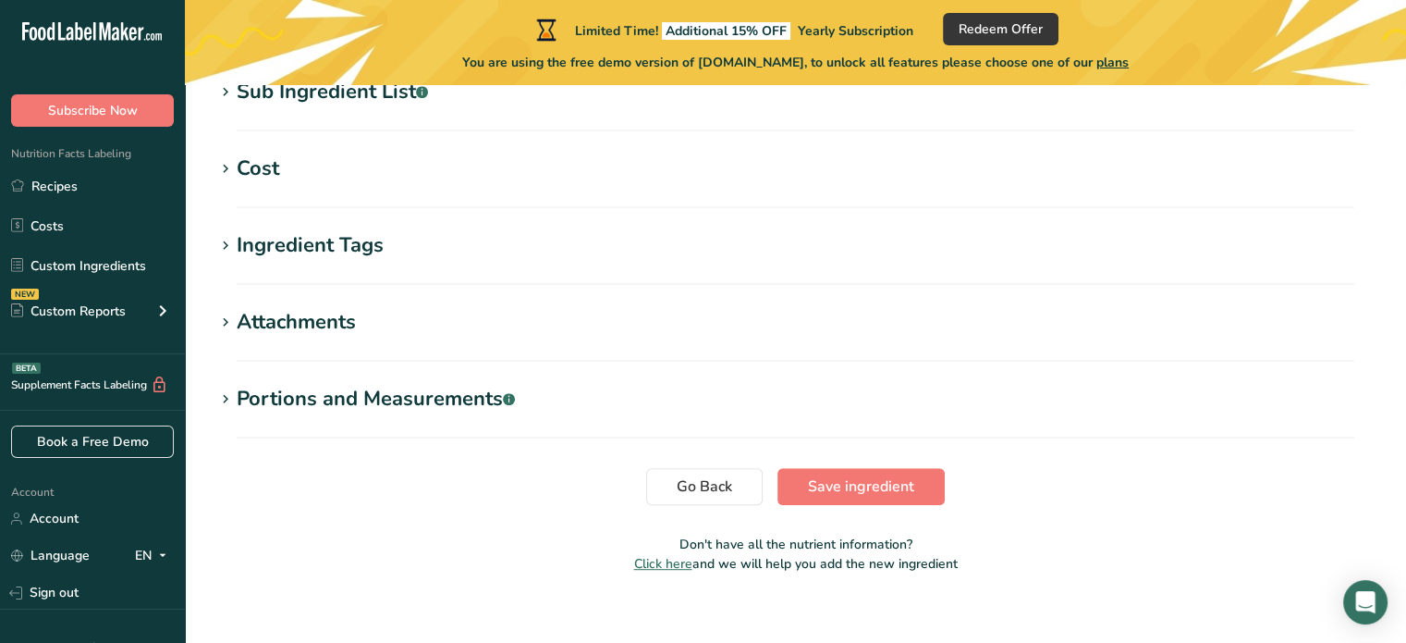
scroll to position [859, 0]
